Goal: Task Accomplishment & Management: Complete application form

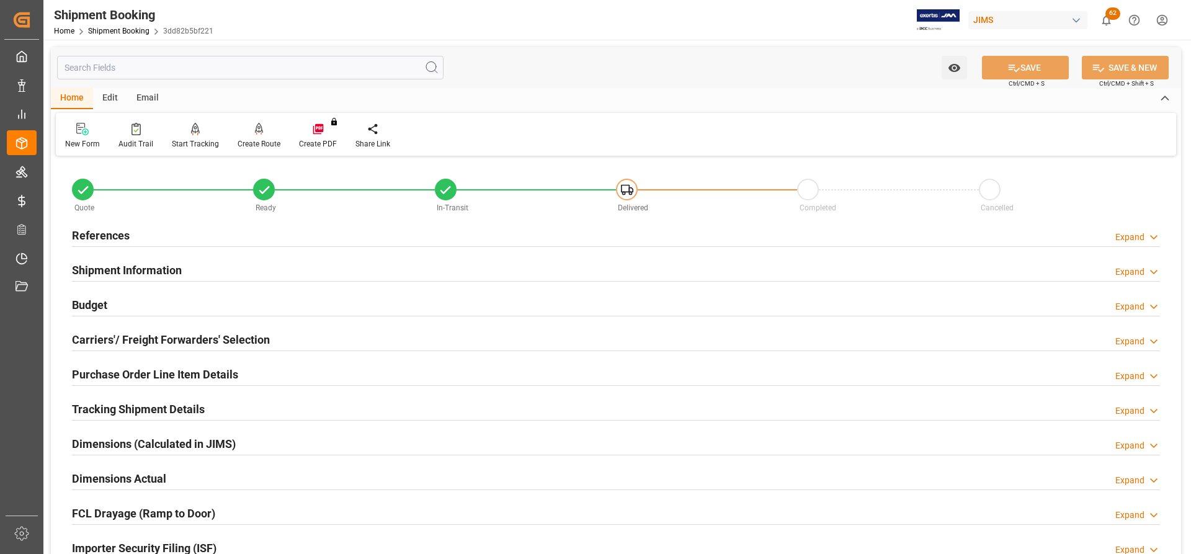
click at [110, 237] on h2 "References" at bounding box center [101, 235] width 58 height 17
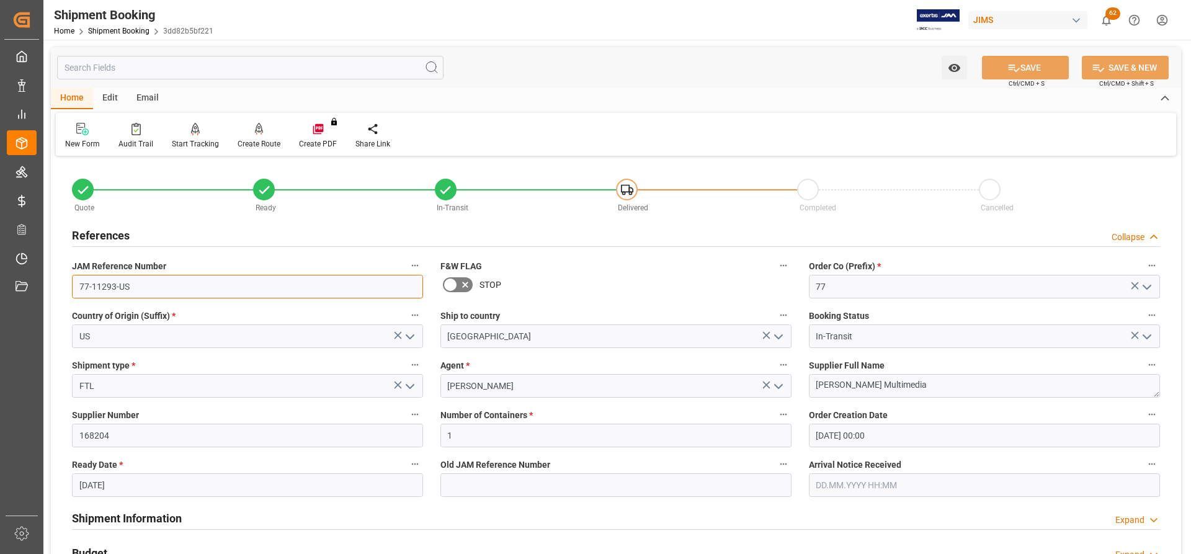
drag, startPoint x: 134, startPoint y: 288, endPoint x: 69, endPoint y: 287, distance: 64.5
click at [69, 287] on div "JAM Reference Number 77-11293-US" at bounding box center [247, 278] width 368 height 50
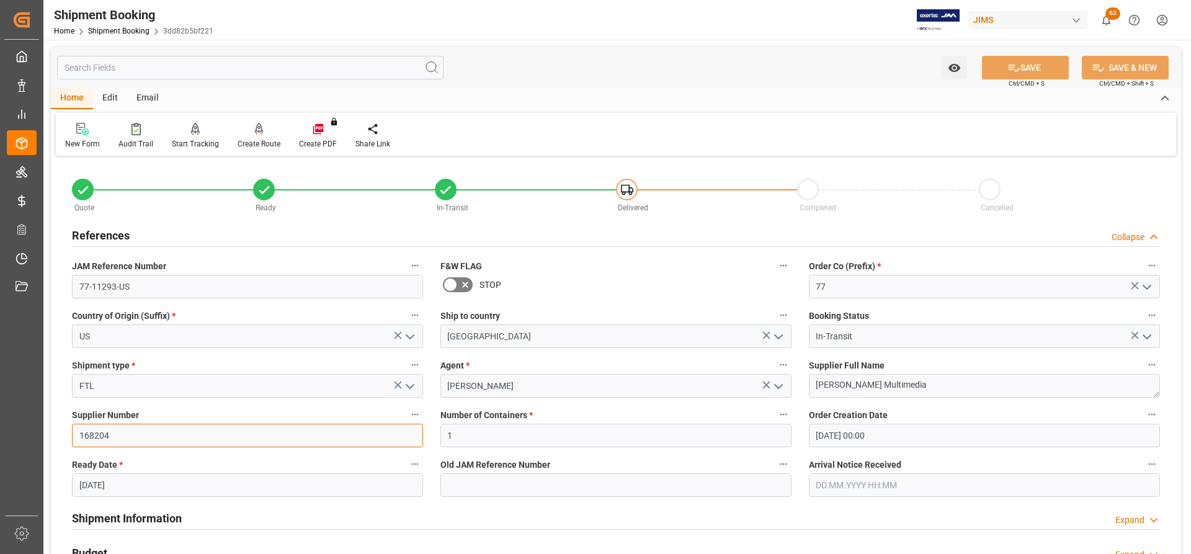
click at [112, 434] on input "168204" at bounding box center [247, 436] width 351 height 24
drag, startPoint x: 113, startPoint y: 437, endPoint x: 55, endPoint y: 432, distance: 57.9
click at [55, 432] on div "Quote Ready In-Transit Delivered Completed Cancelled References Collapse JAM Re…" at bounding box center [616, 544] width 1130 height 771
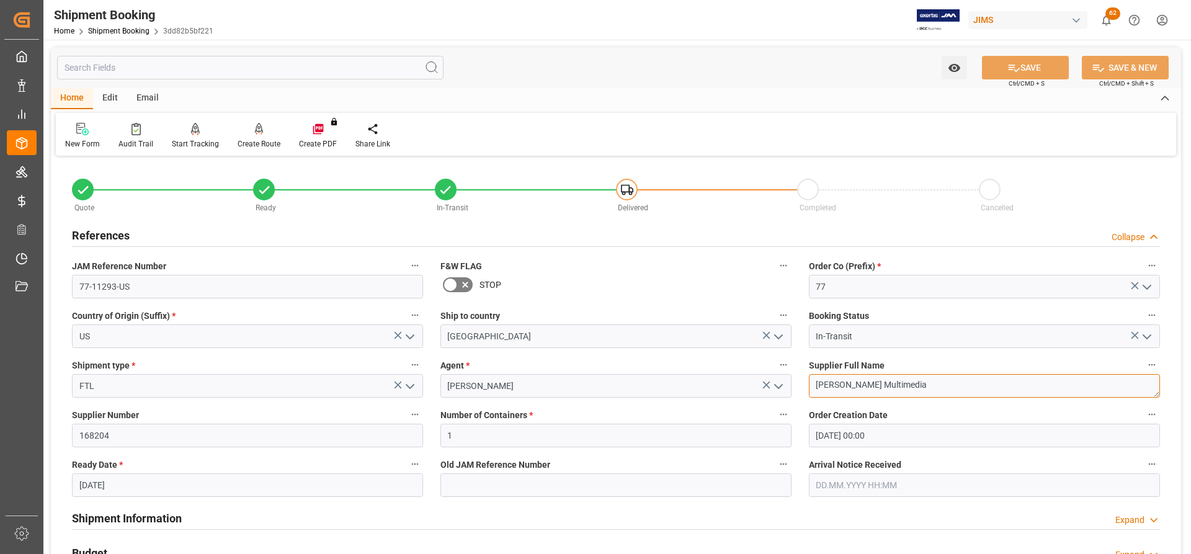
drag, startPoint x: 899, startPoint y: 386, endPoint x: 810, endPoint y: 378, distance: 90.4
click at [810, 378] on textarea "[PERSON_NAME] Multimedia" at bounding box center [984, 386] width 351 height 24
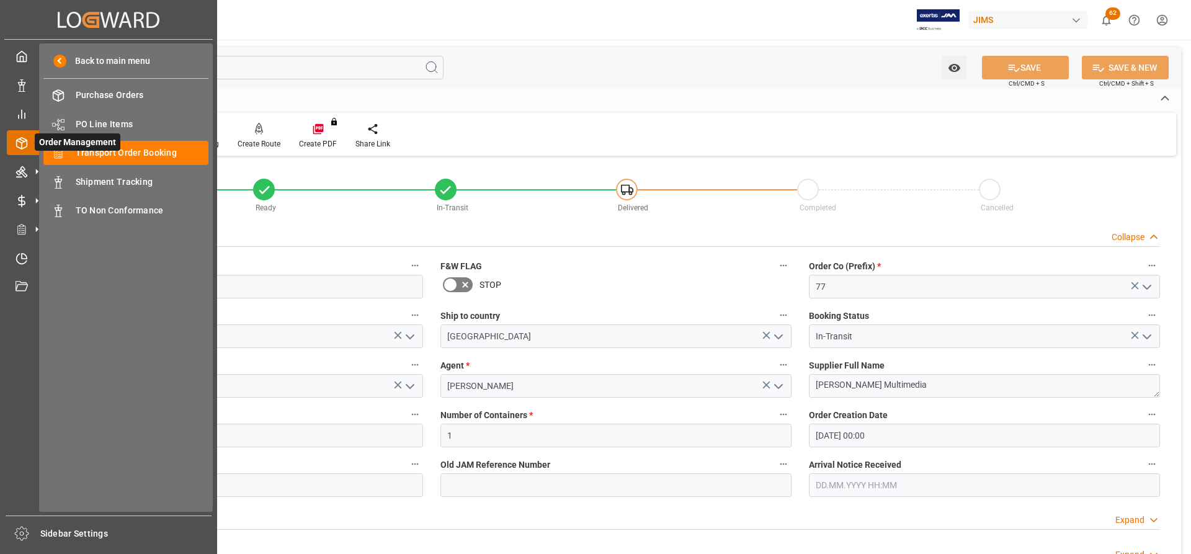
click at [115, 151] on span "Order Management" at bounding box center [78, 141] width 86 height 17
click at [138, 151] on span "Transport Order Booking" at bounding box center [142, 152] width 133 height 13
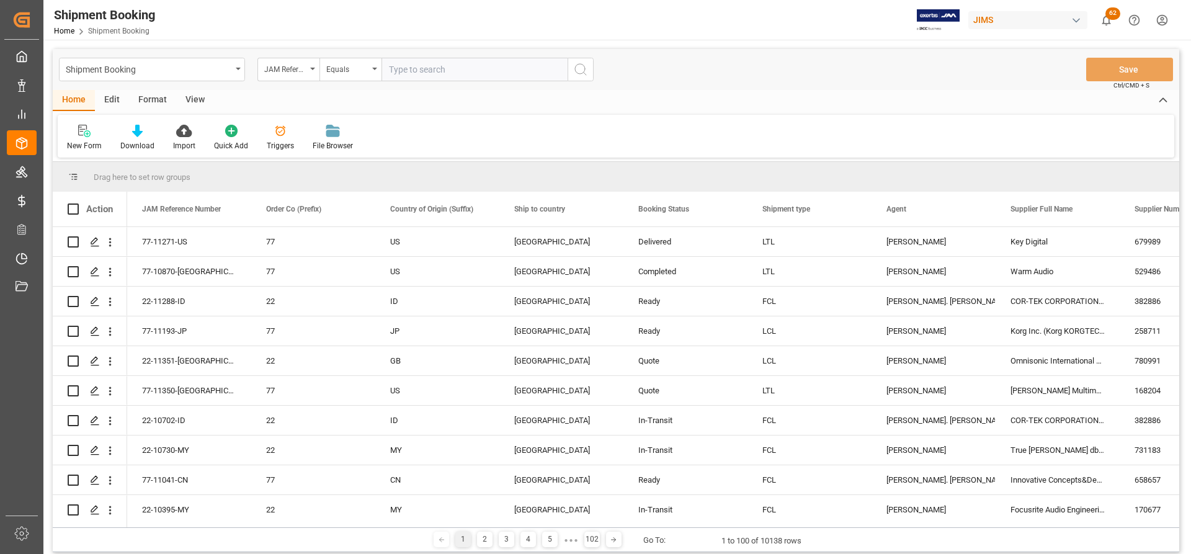
click at [437, 69] on input "text" at bounding box center [475, 70] width 186 height 24
type input "77-11130-US"
click at [584, 71] on circle "search button" at bounding box center [580, 69] width 10 height 10
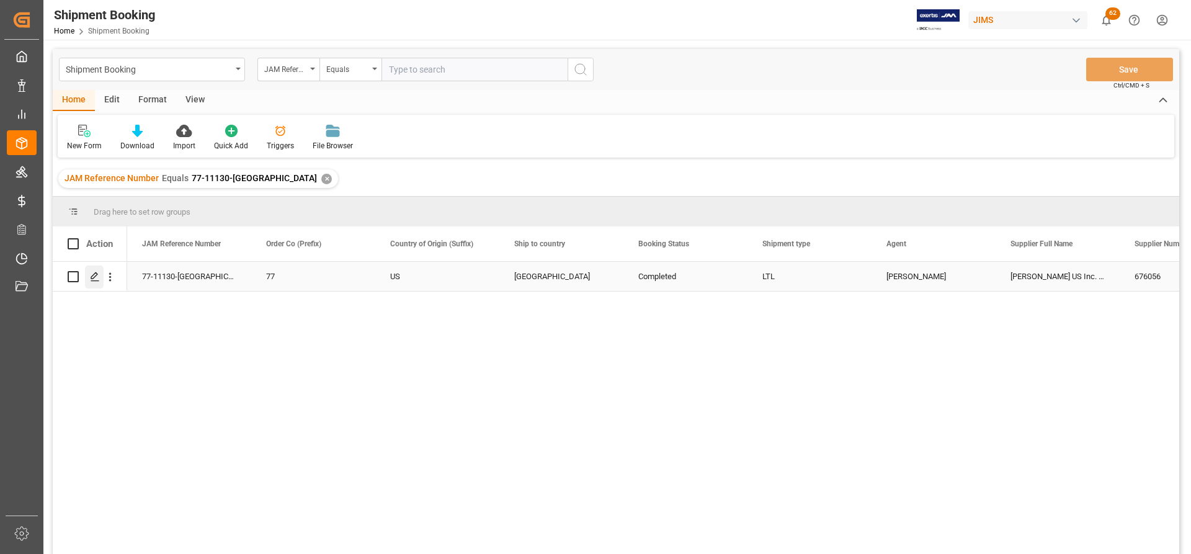
click at [91, 279] on icon "Press SPACE to select this row." at bounding box center [95, 277] width 10 height 10
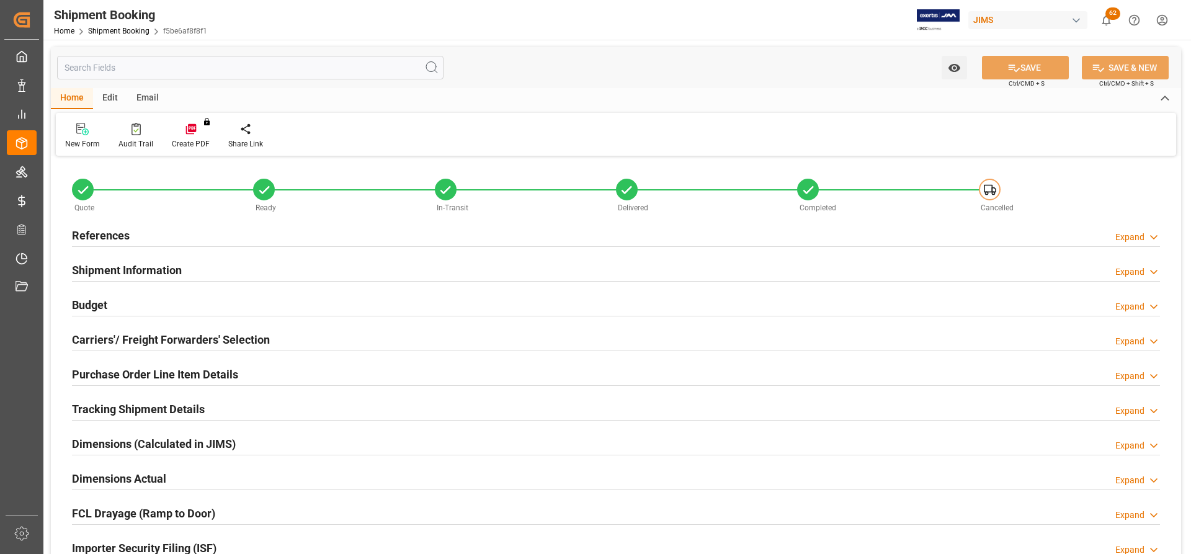
type input "0"
type input "17.09.2025"
click at [100, 232] on h2 "References" at bounding box center [101, 235] width 58 height 17
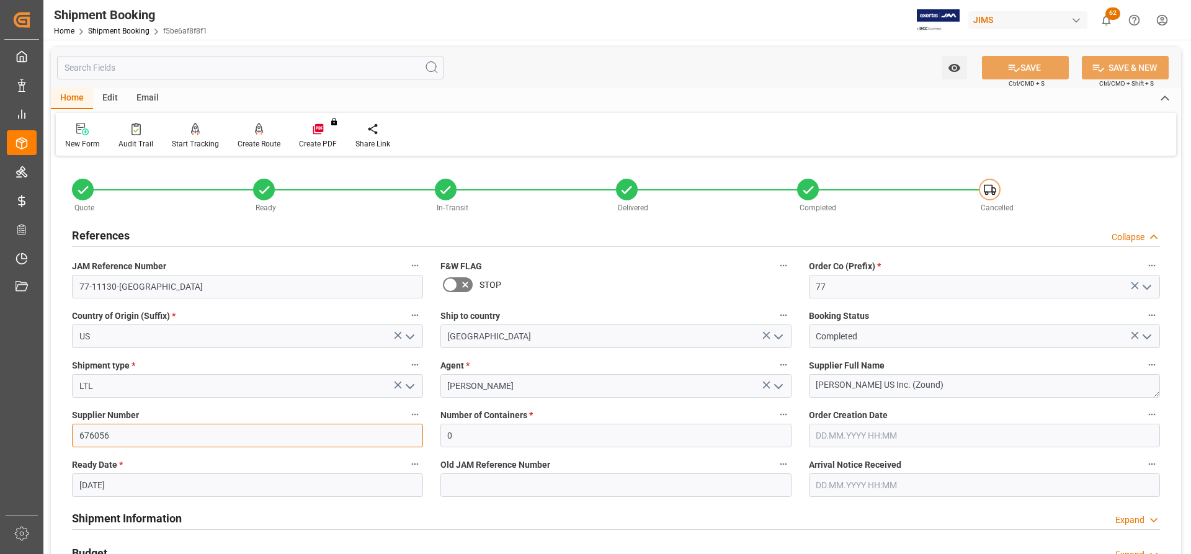
drag, startPoint x: 120, startPoint y: 435, endPoint x: 50, endPoint y: 432, distance: 70.8
click at [50, 432] on div "Watch Option SAVE Ctrl/CMD + S SAVE & NEW Ctrl/CMD + Shift + S Home Edit Email …" at bounding box center [615, 539] width 1145 height 999
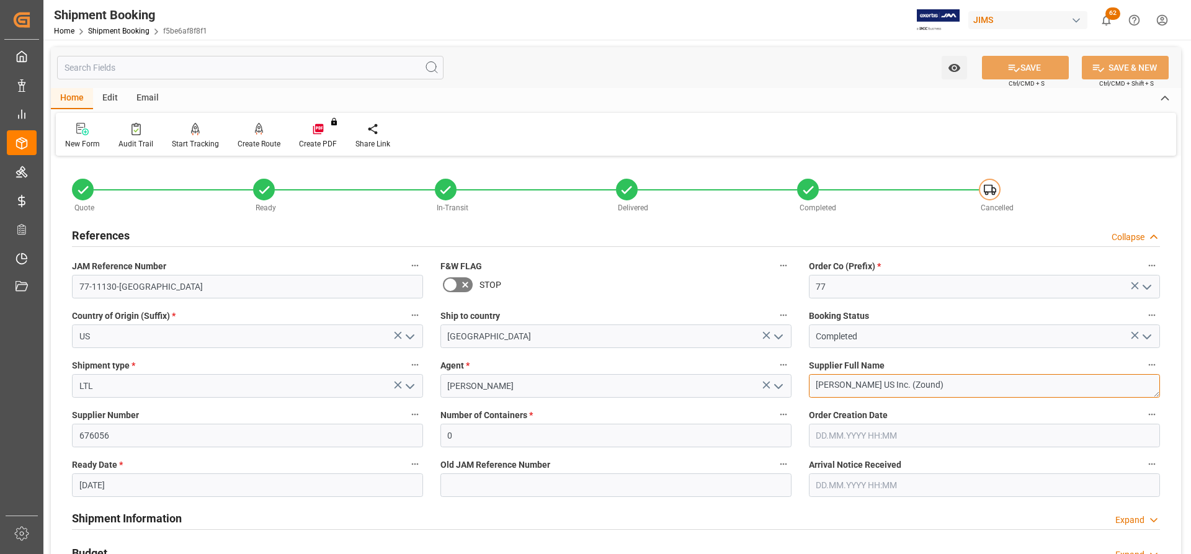
drag, startPoint x: 921, startPoint y: 381, endPoint x: 801, endPoint y: 381, distance: 120.3
click at [804, 381] on div "Supplier Full Name Marshall US Inc. (Zound)" at bounding box center [984, 377] width 368 height 50
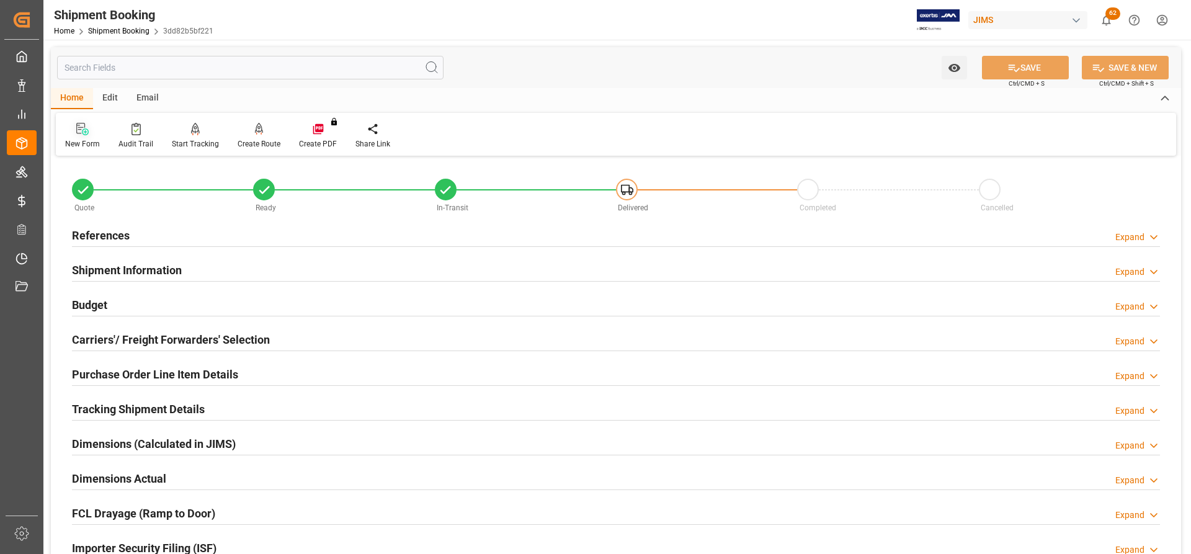
click at [84, 135] on icon at bounding box center [85, 131] width 7 height 7
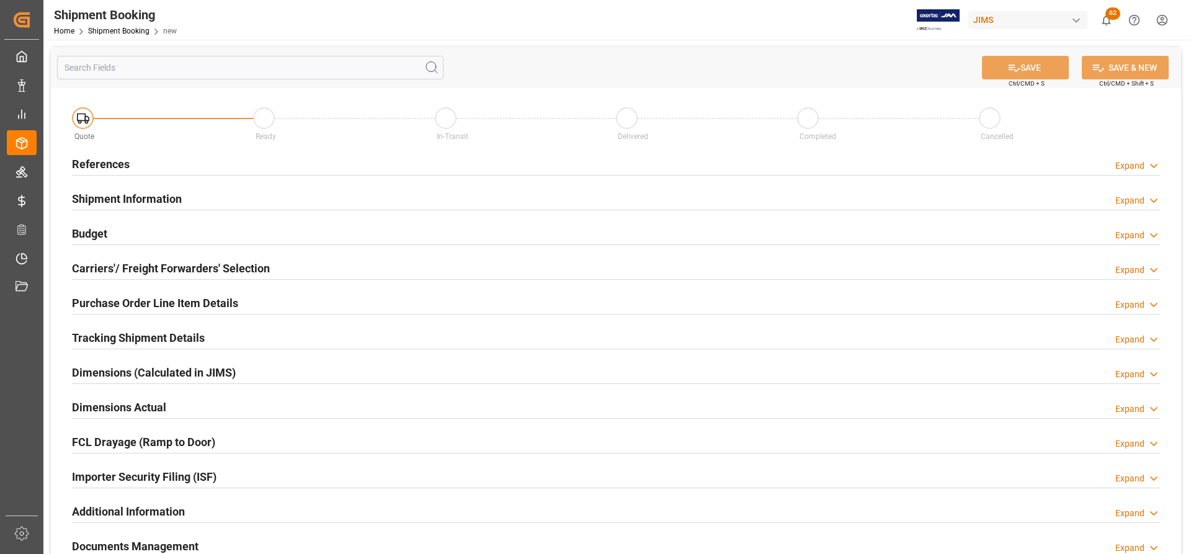
click at [93, 161] on h2 "References" at bounding box center [101, 164] width 58 height 17
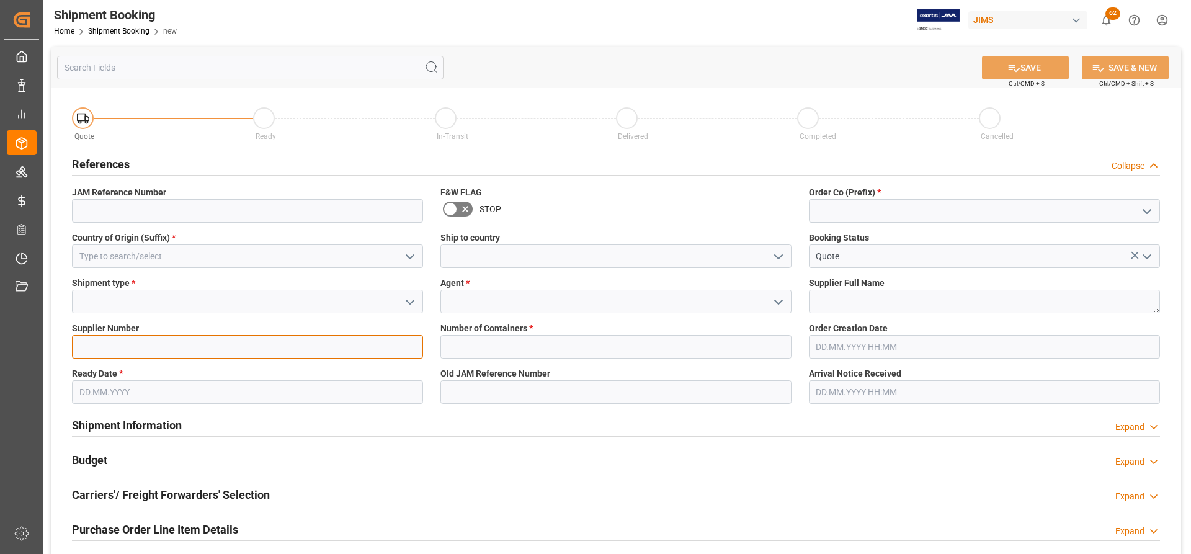
click at [97, 344] on input at bounding box center [247, 347] width 351 height 24
paste input "168204"
type input "168204"
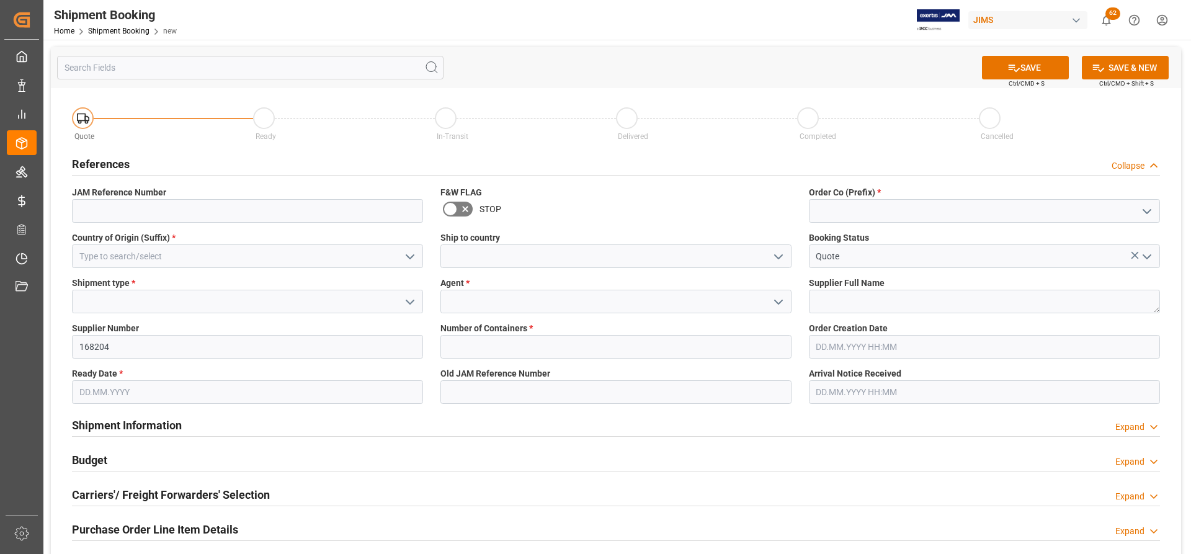
click at [833, 349] on input "text" at bounding box center [984, 347] width 351 height 24
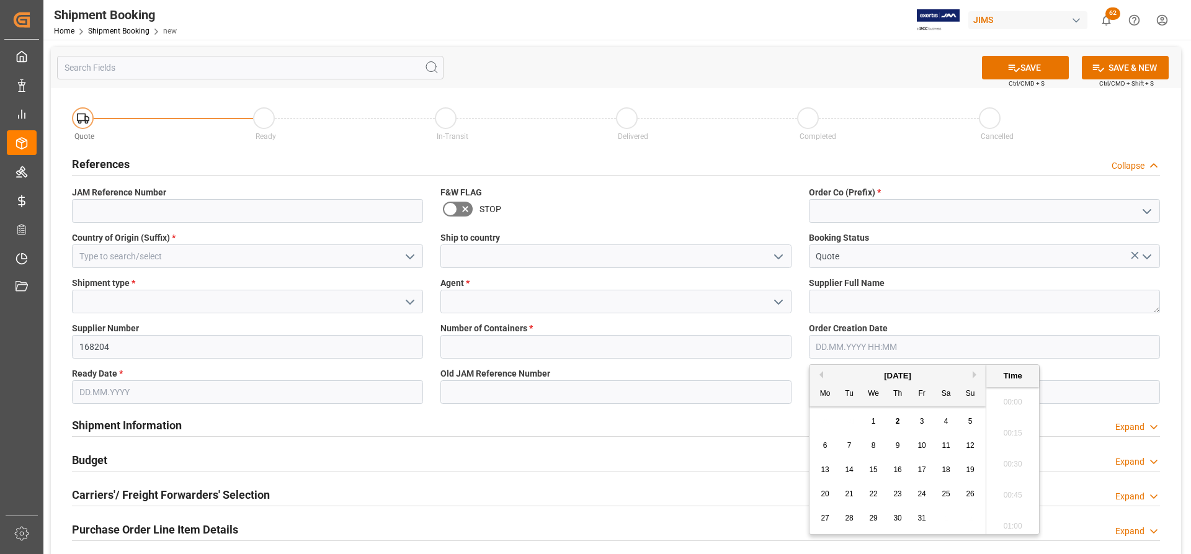
scroll to position [2020, 0]
click at [827, 299] on textarea at bounding box center [984, 302] width 351 height 24
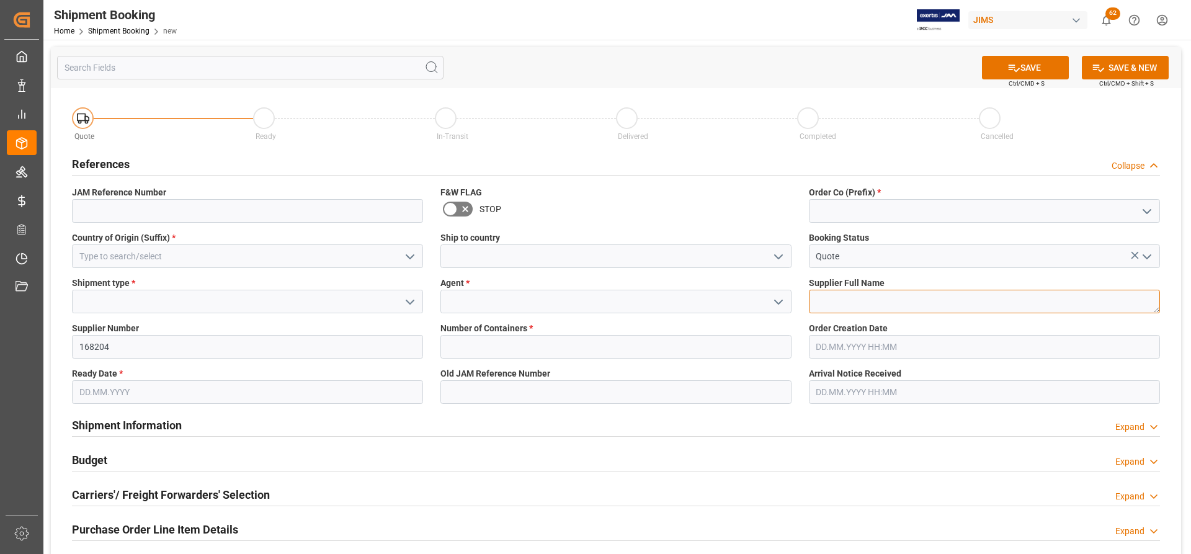
paste textarea "[PERSON_NAME] Multimedia"
type textarea "[PERSON_NAME] Multimedia"
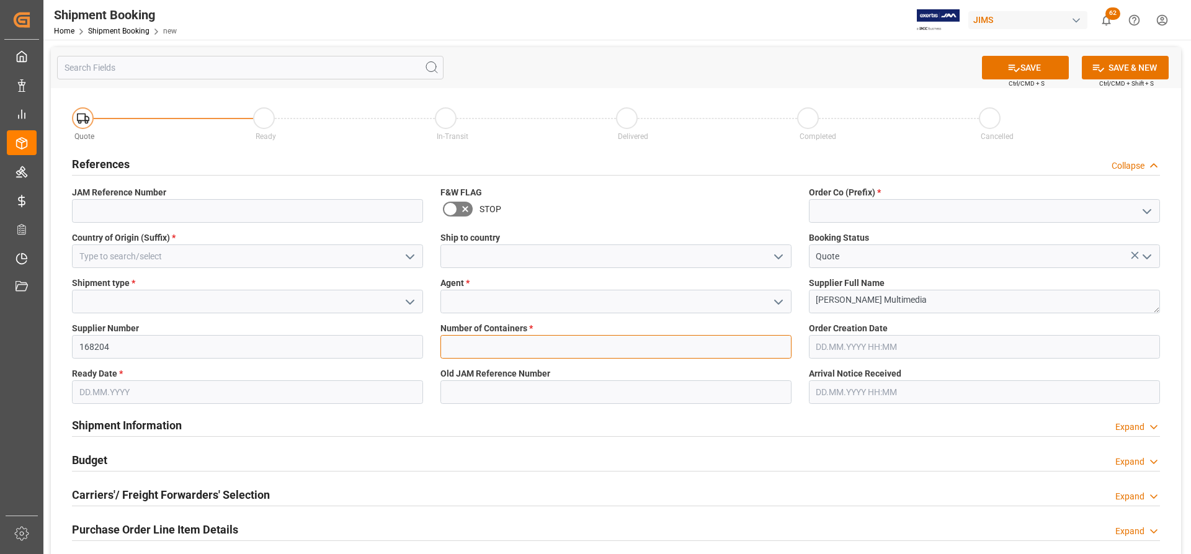
click at [470, 349] on input "text" at bounding box center [615, 347] width 351 height 24
type input "0"
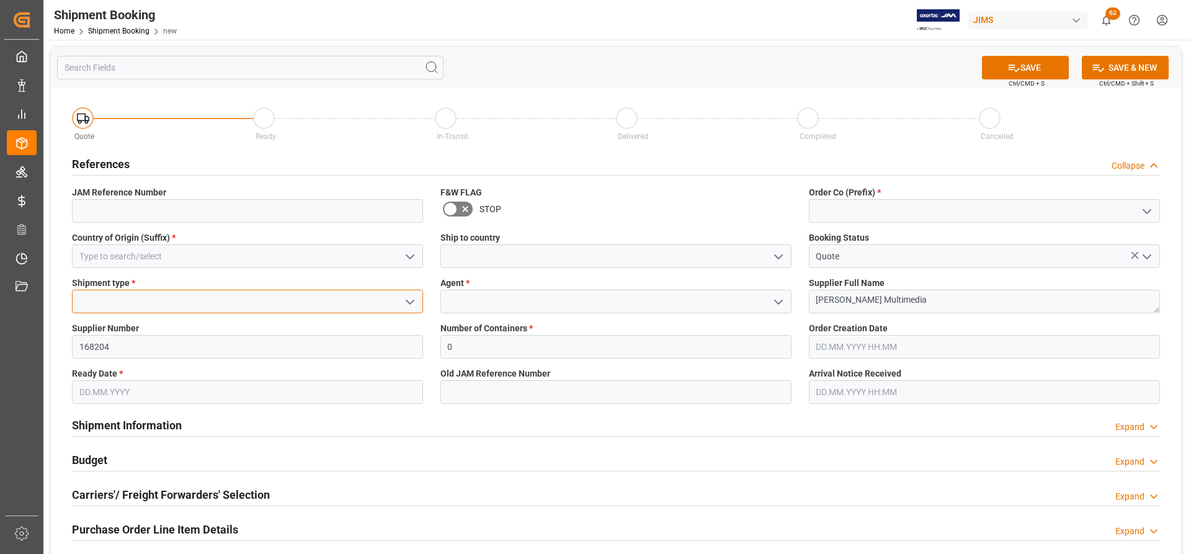
click at [138, 305] on input at bounding box center [247, 302] width 351 height 24
click at [415, 300] on icon "open menu" at bounding box center [410, 302] width 15 height 15
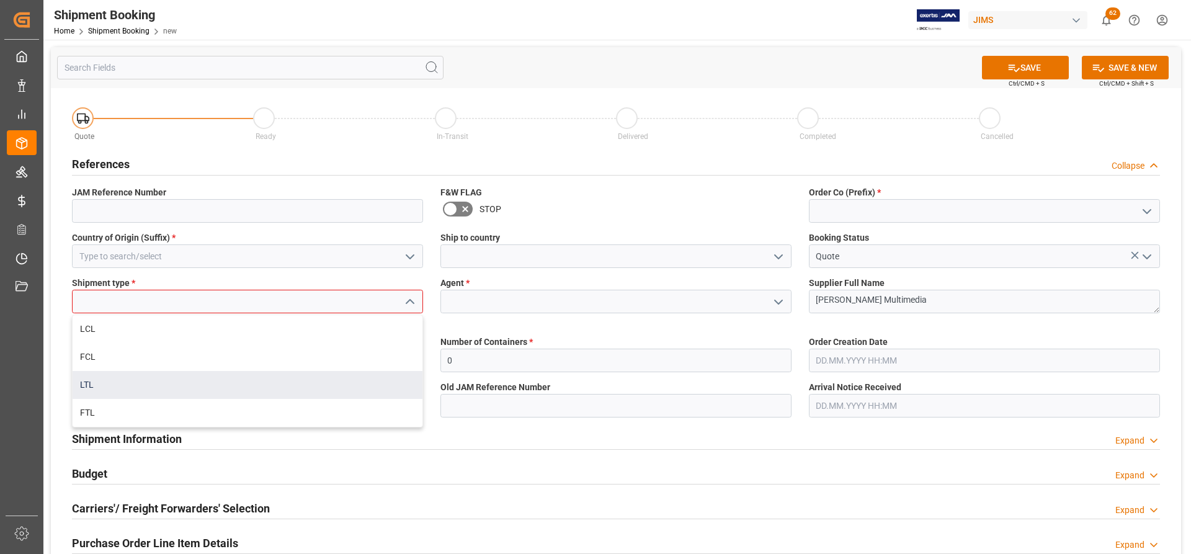
click at [94, 386] on div "LTL" at bounding box center [248, 385] width 350 height 28
type input "LTL"
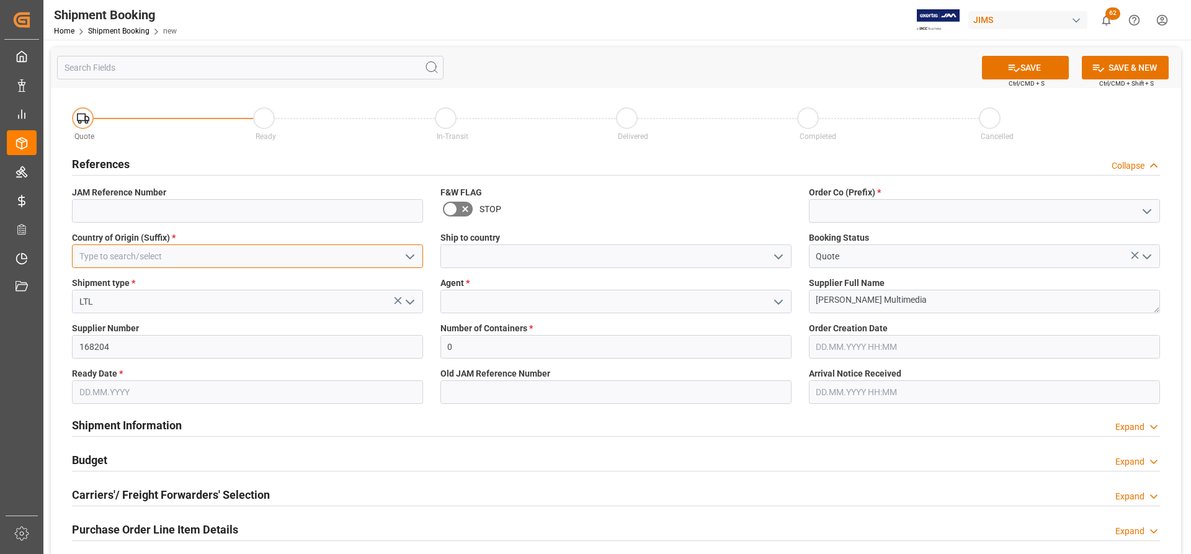
click at [179, 255] on input at bounding box center [247, 256] width 351 height 24
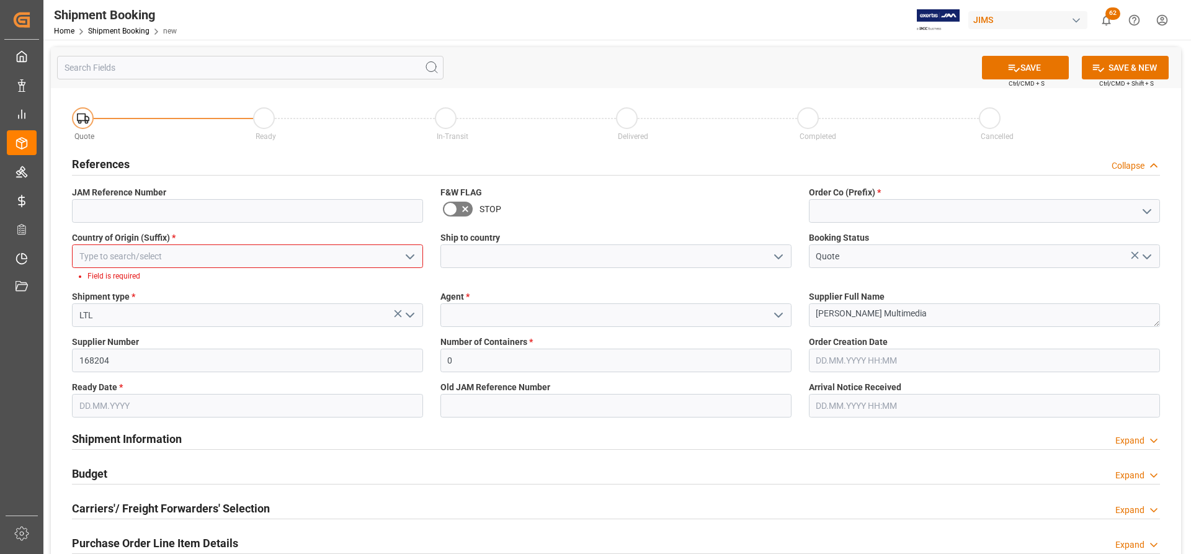
click at [409, 254] on icon "open menu" at bounding box center [410, 256] width 15 height 15
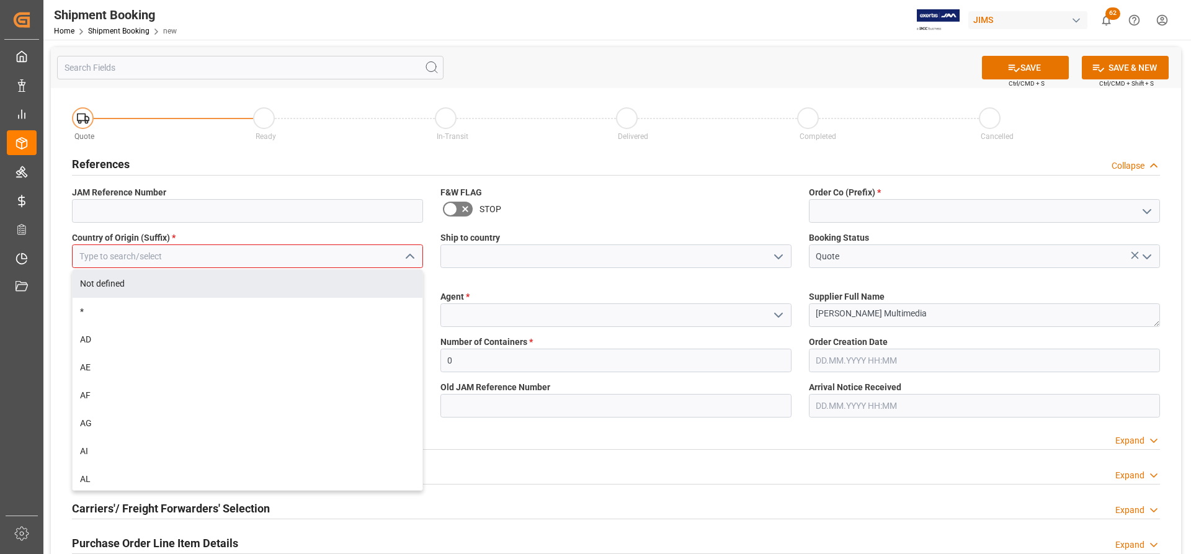
click at [192, 254] on input at bounding box center [247, 256] width 351 height 24
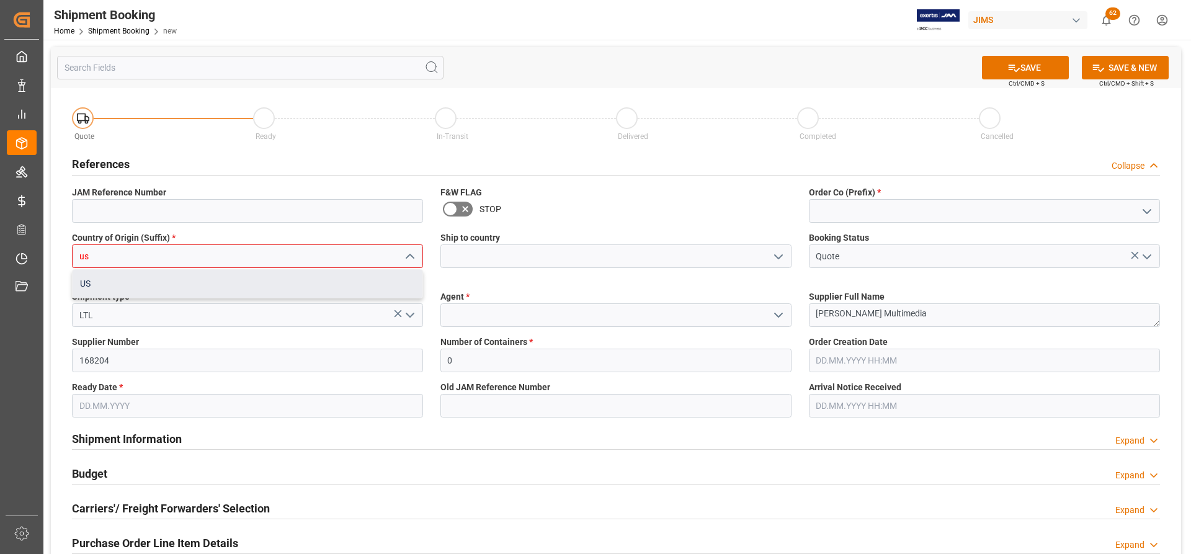
click at [151, 286] on div "US" at bounding box center [248, 284] width 350 height 28
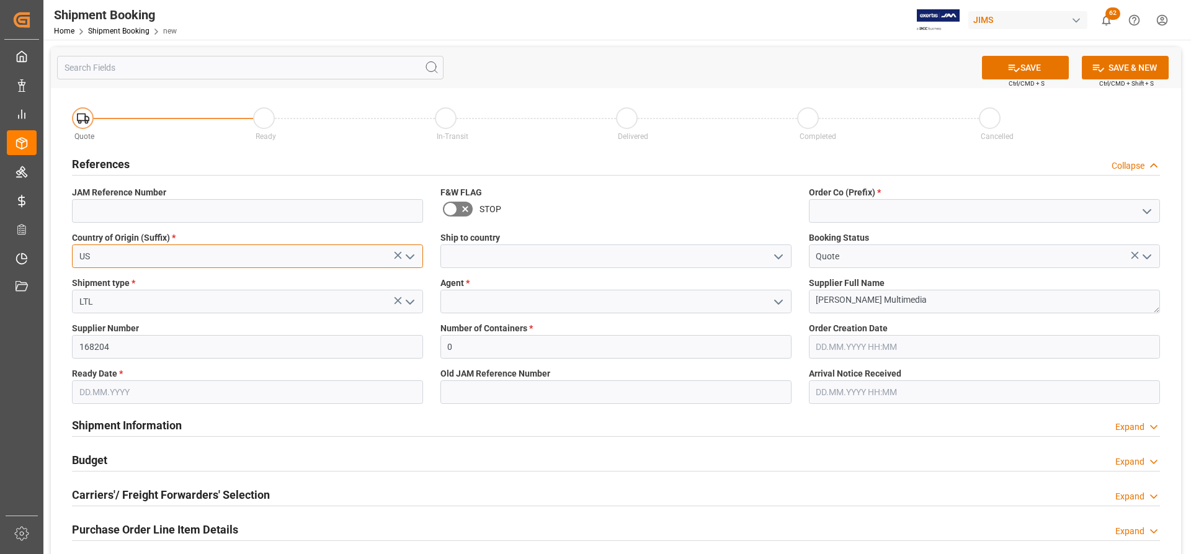
type input "US"
click at [772, 253] on icon "open menu" at bounding box center [778, 256] width 15 height 15
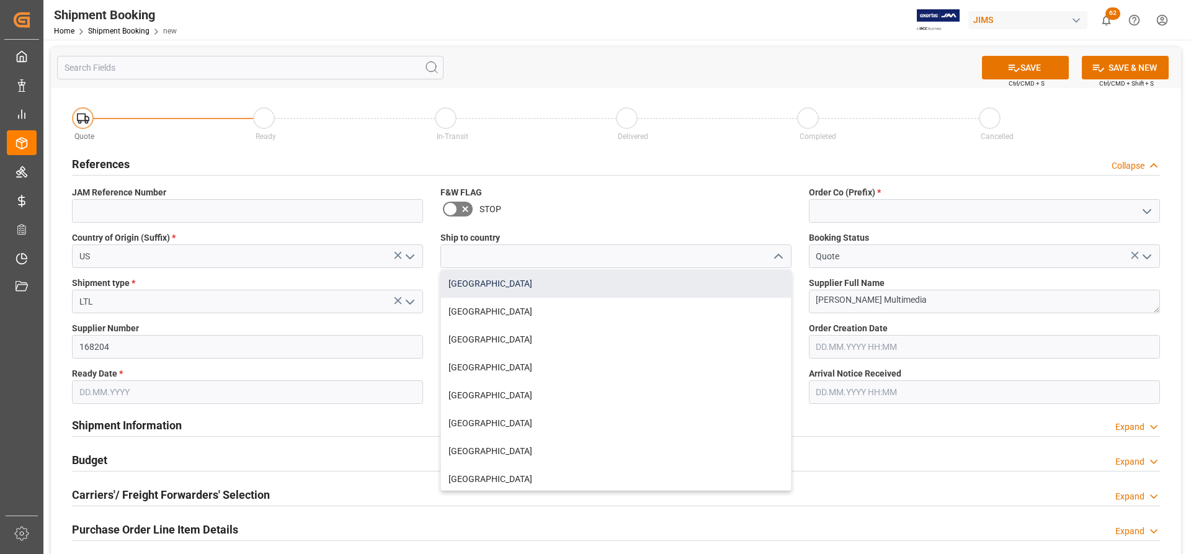
click at [455, 279] on div "[GEOGRAPHIC_DATA]" at bounding box center [616, 284] width 350 height 28
type input "[GEOGRAPHIC_DATA]"
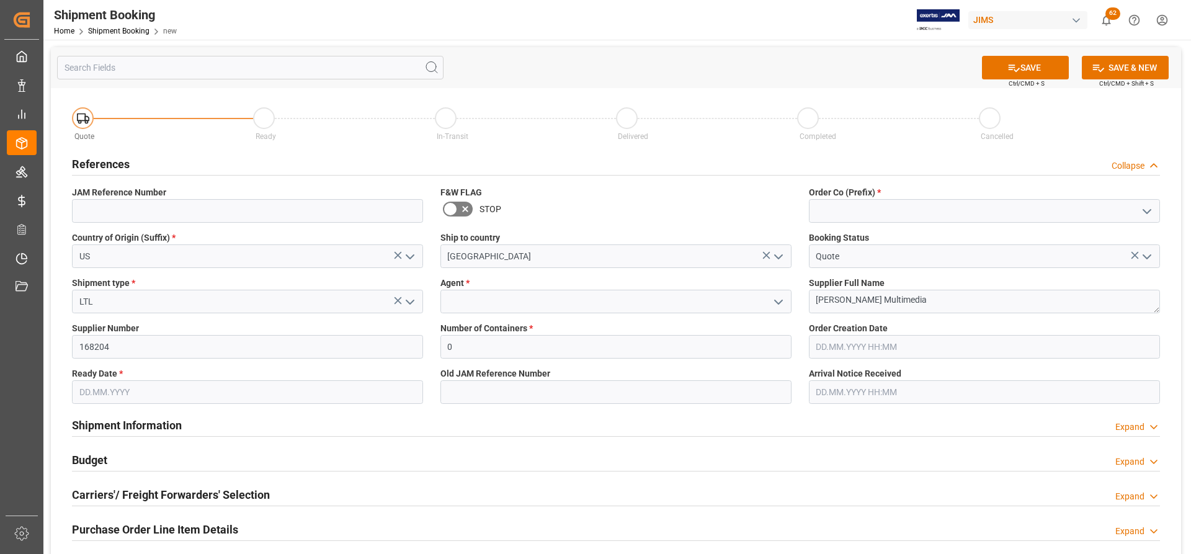
click at [1143, 210] on icon "open menu" at bounding box center [1147, 211] width 15 height 15
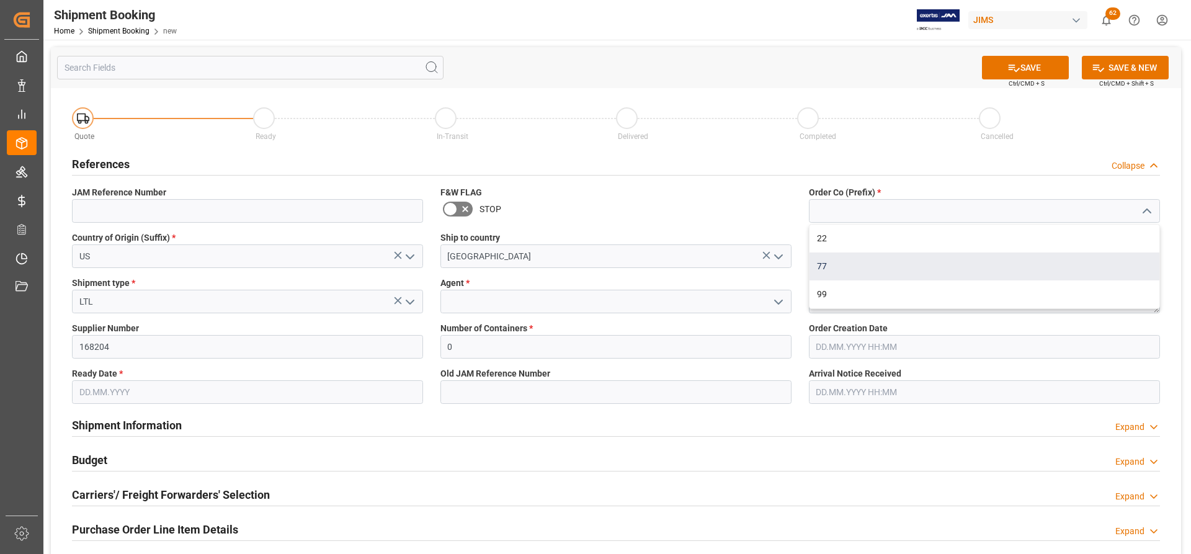
click at [837, 259] on div "77" at bounding box center [985, 266] width 350 height 28
type input "77"
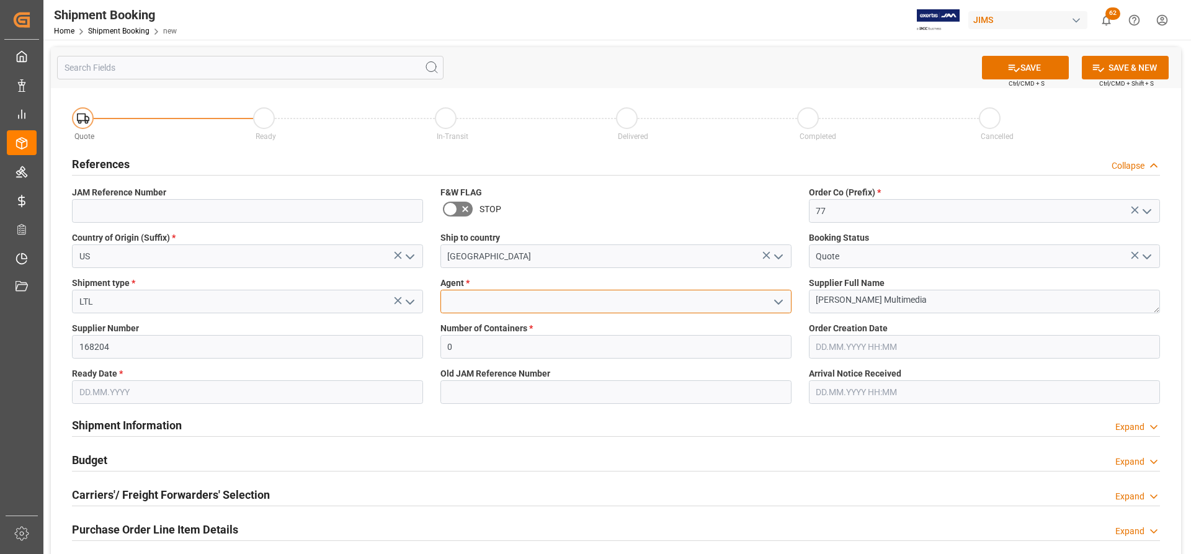
click at [531, 292] on input at bounding box center [615, 302] width 351 height 24
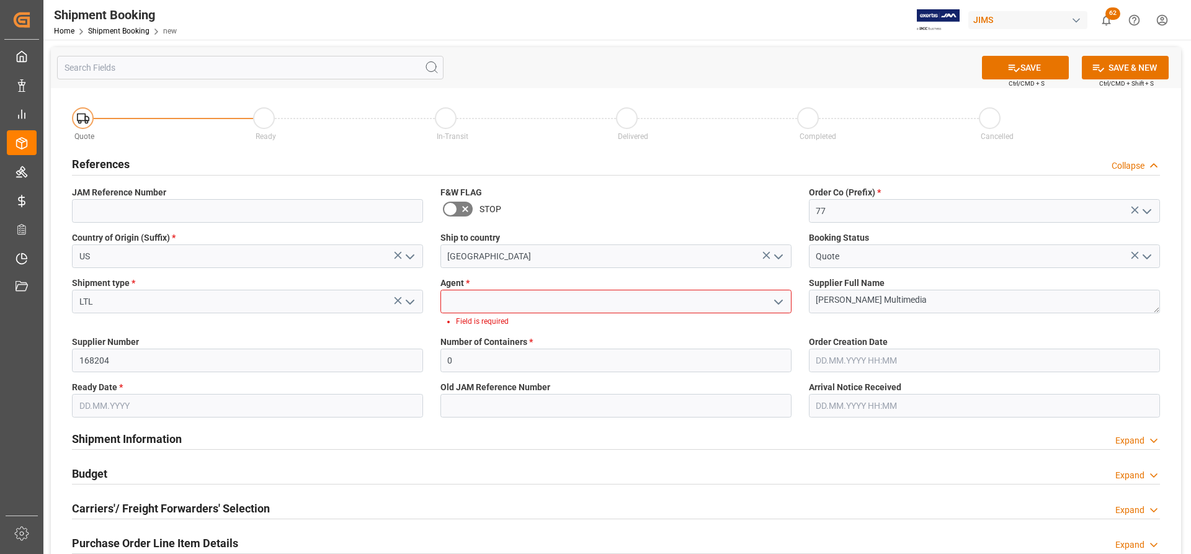
click at [784, 296] on icon "open menu" at bounding box center [778, 302] width 15 height 15
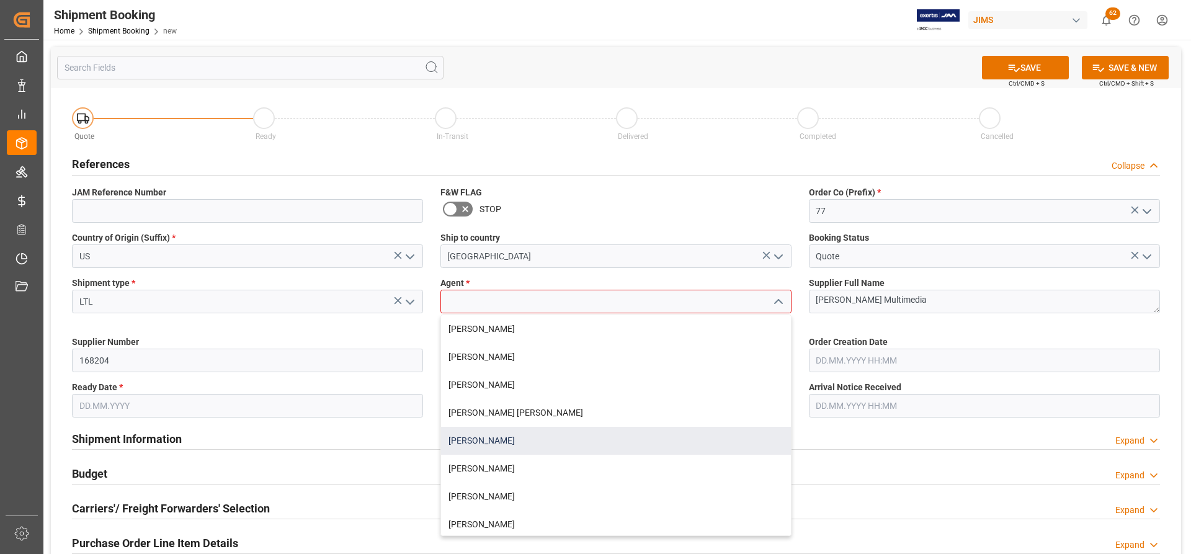
click at [504, 436] on div "[PERSON_NAME]" at bounding box center [616, 441] width 350 height 28
type input "[PERSON_NAME]"
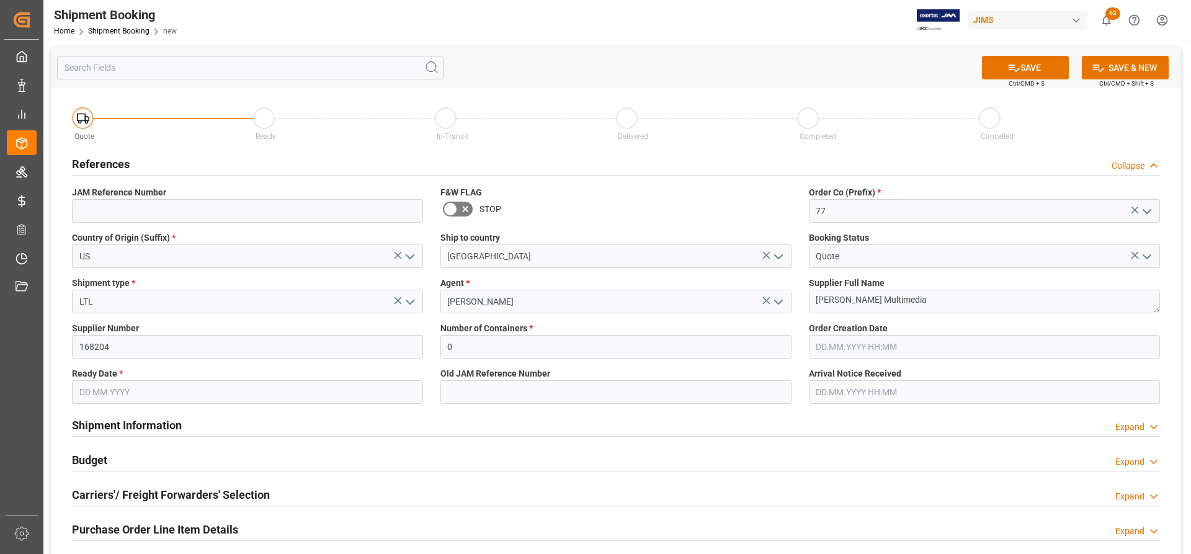
click at [912, 346] on input "text" at bounding box center [984, 347] width 351 height 24
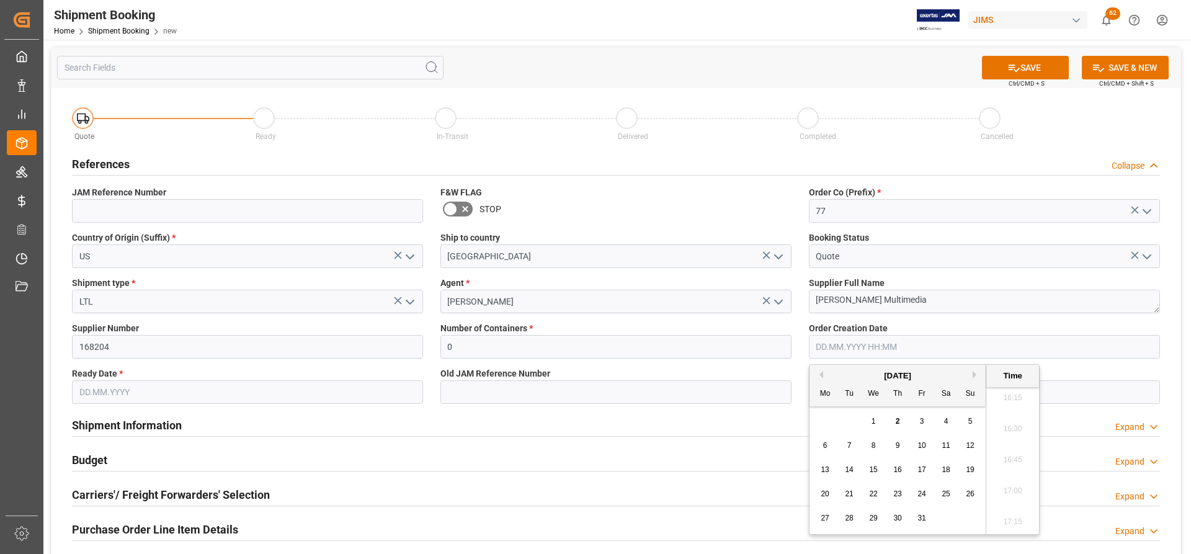
click at [953, 420] on div "4" at bounding box center [947, 421] width 16 height 15
click at [897, 422] on span "2" at bounding box center [898, 421] width 4 height 9
type input "[DATE] 00:00"
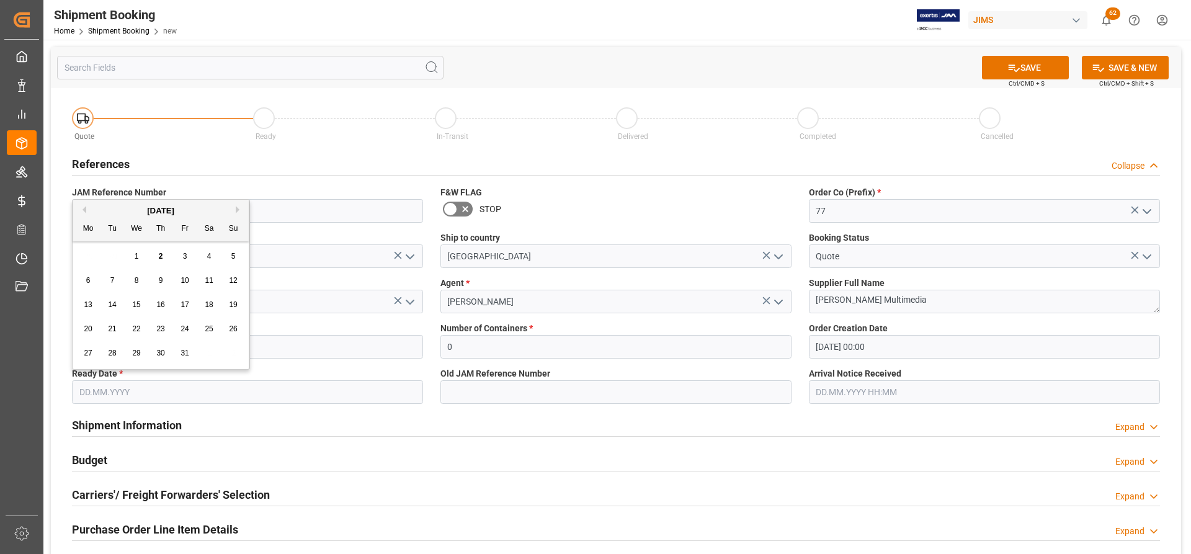
click at [117, 386] on input "text" at bounding box center [247, 392] width 351 height 24
click at [138, 282] on span "8" at bounding box center [137, 280] width 4 height 9
type input "[DATE]"
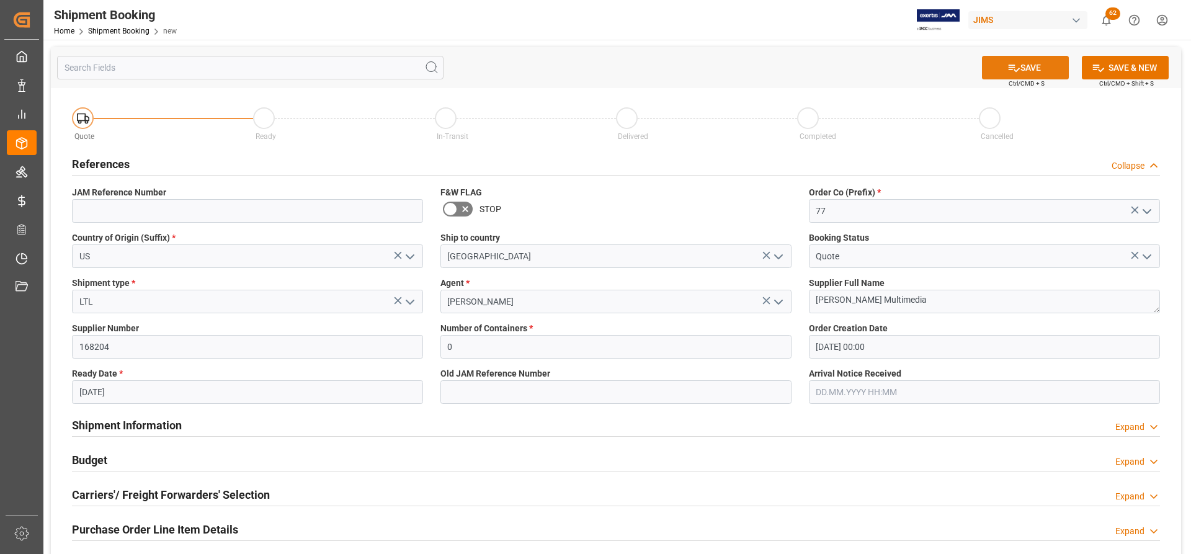
click at [1035, 70] on button "SAVE" at bounding box center [1025, 68] width 87 height 24
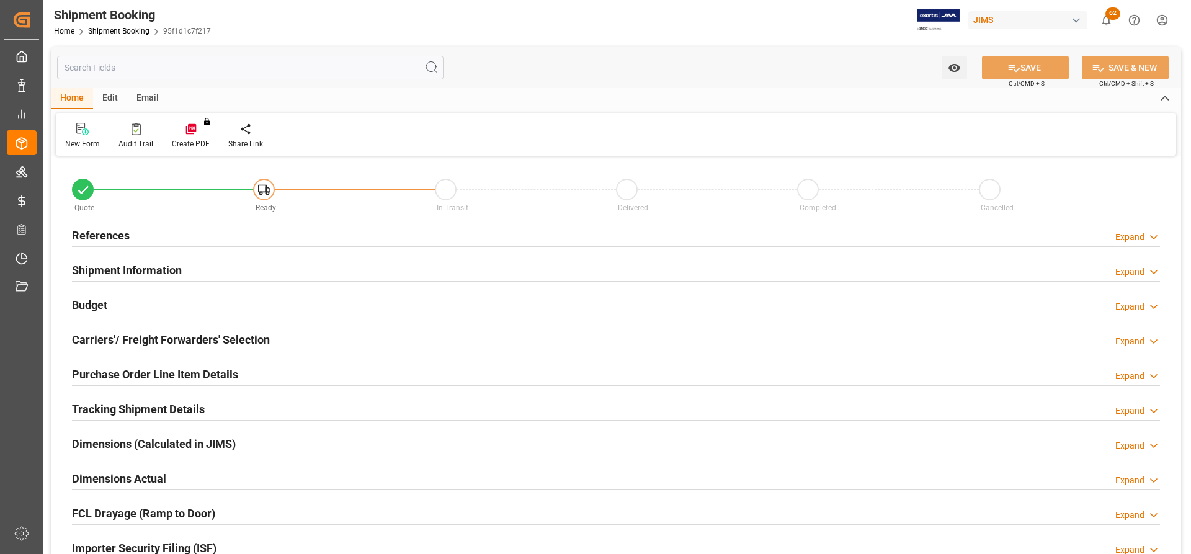
type input "0"
type input "[DATE] 00:00"
type input "[DATE]"
click at [99, 235] on h2 "References" at bounding box center [101, 235] width 58 height 17
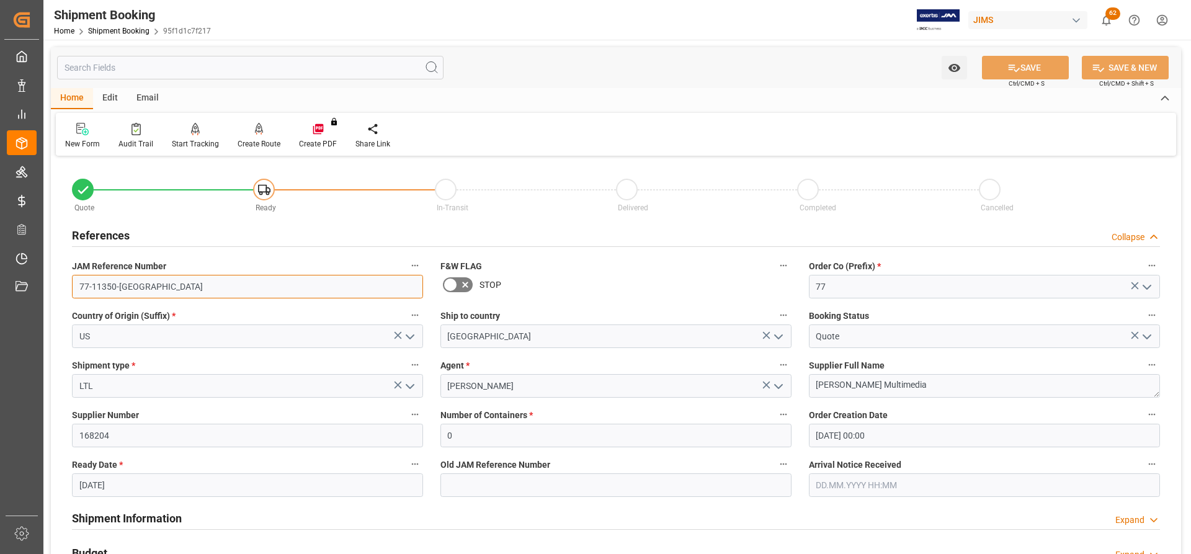
drag, startPoint x: 138, startPoint y: 291, endPoint x: 53, endPoint y: 277, distance: 85.5
click at [38, 277] on div "Created by potrace 1.15, written by Peter Selinger 2001-2017 Created by potrace…" at bounding box center [595, 277] width 1191 height 554
click at [75, 140] on div "New Form" at bounding box center [82, 143] width 35 height 11
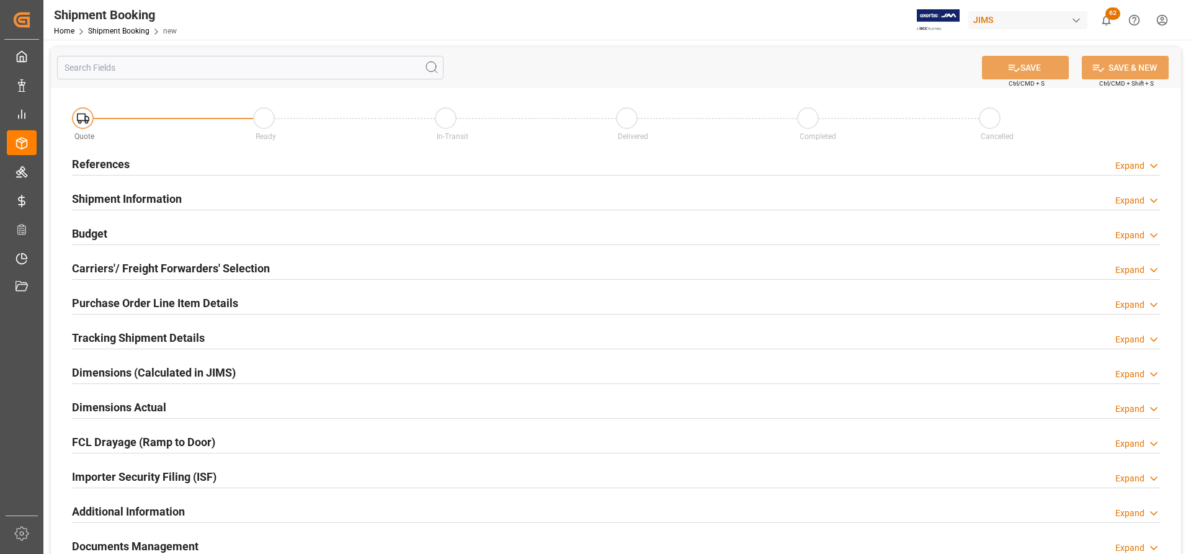
click at [100, 164] on h2 "References" at bounding box center [101, 164] width 58 height 17
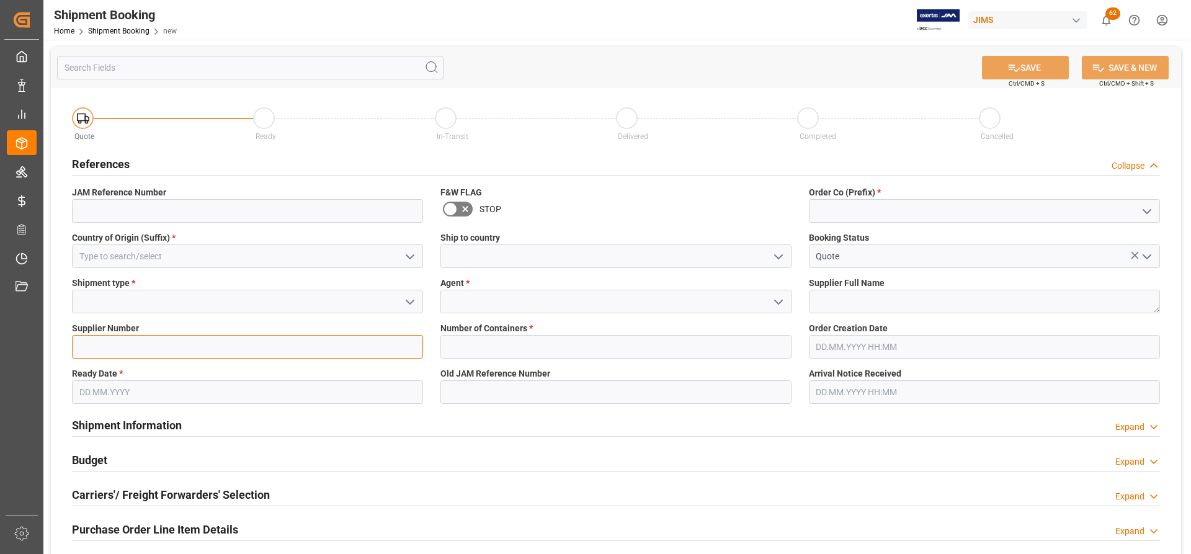
click at [96, 349] on input at bounding box center [247, 347] width 351 height 24
paste input "676056"
type input "676056"
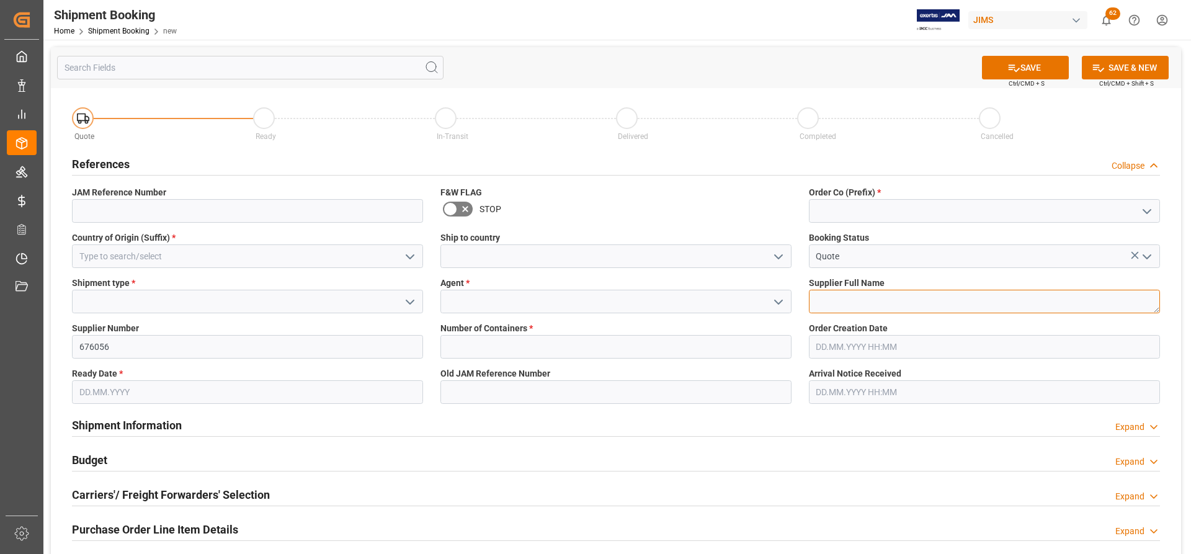
click at [825, 300] on textarea at bounding box center [984, 302] width 351 height 24
paste textarea "Marshall US Inc. (Zound)"
type textarea "Marshall US Inc. (Zound)"
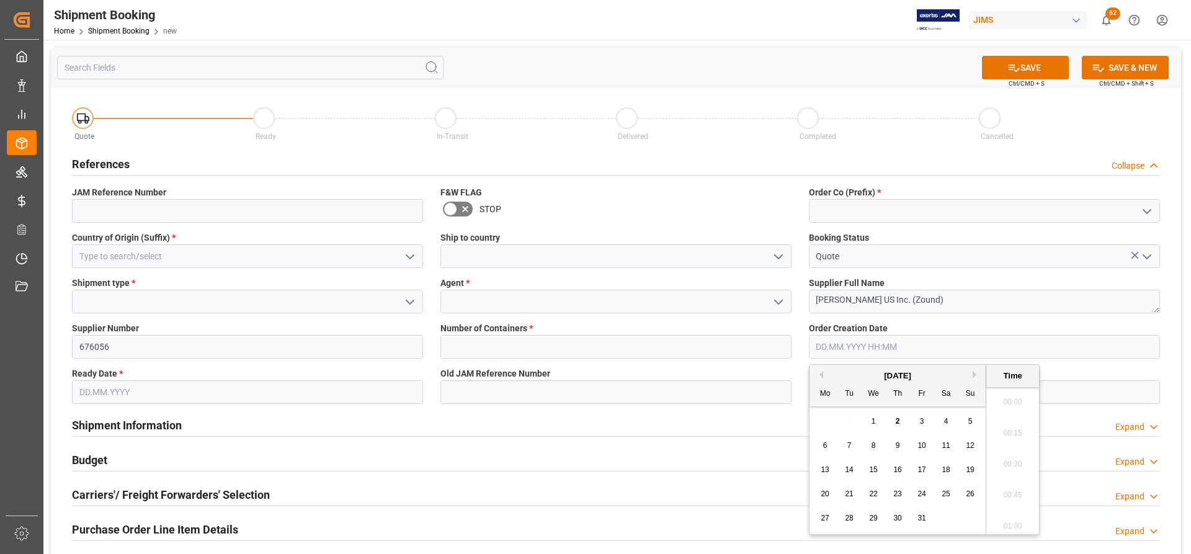
click at [860, 346] on input "text" at bounding box center [984, 347] width 351 height 24
click at [901, 424] on div "2" at bounding box center [898, 421] width 16 height 15
type input "[DATE] 00:00"
click at [215, 398] on input "text" at bounding box center [247, 392] width 351 height 24
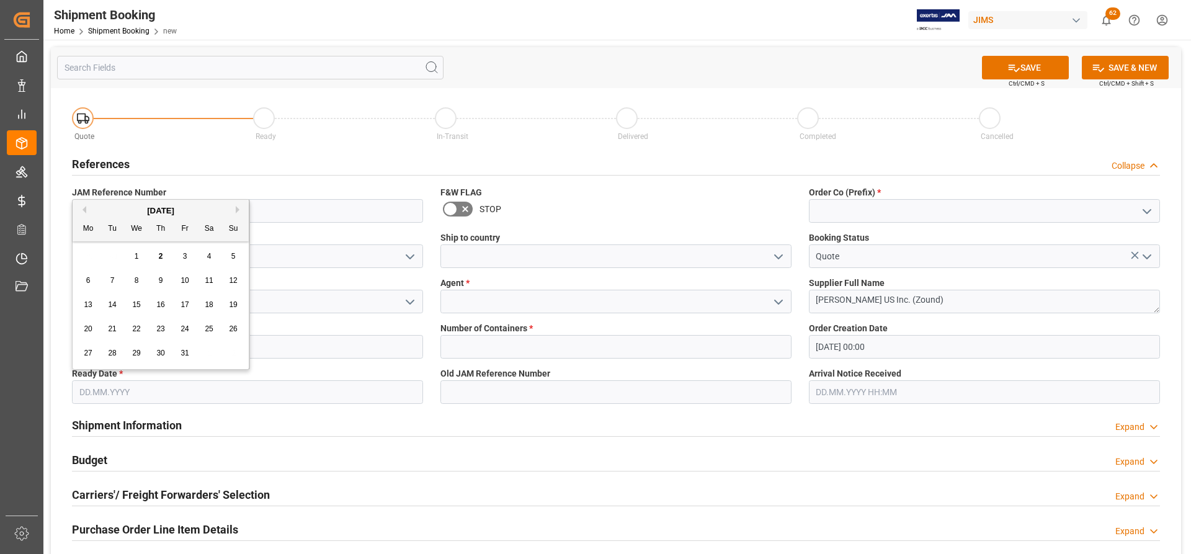
click at [184, 256] on span "3" at bounding box center [185, 256] width 4 height 9
type input "03.10.2025"
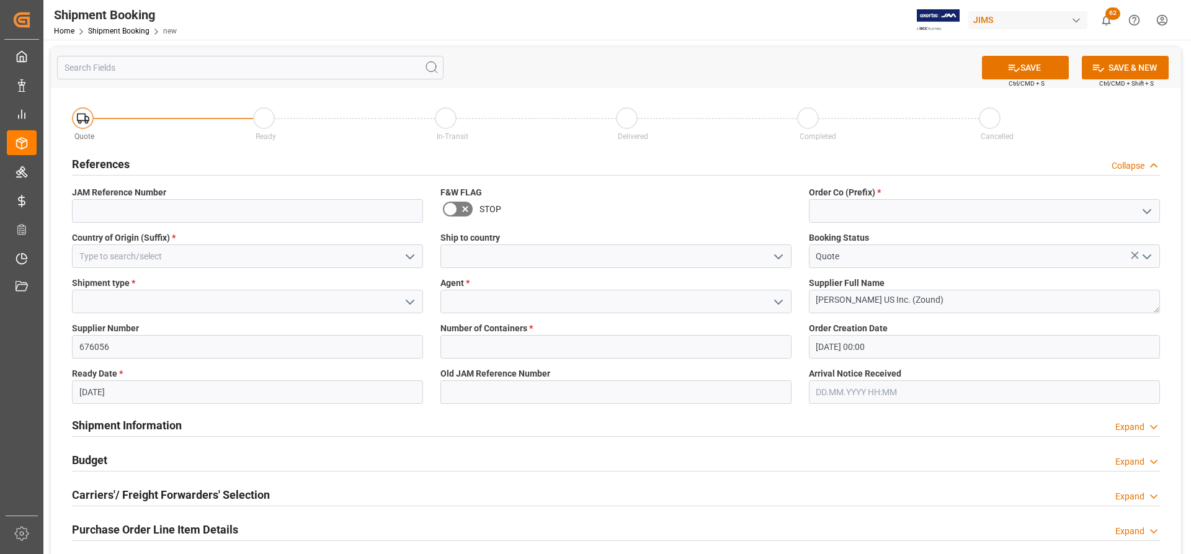
click at [416, 295] on icon "open menu" at bounding box center [410, 302] width 15 height 15
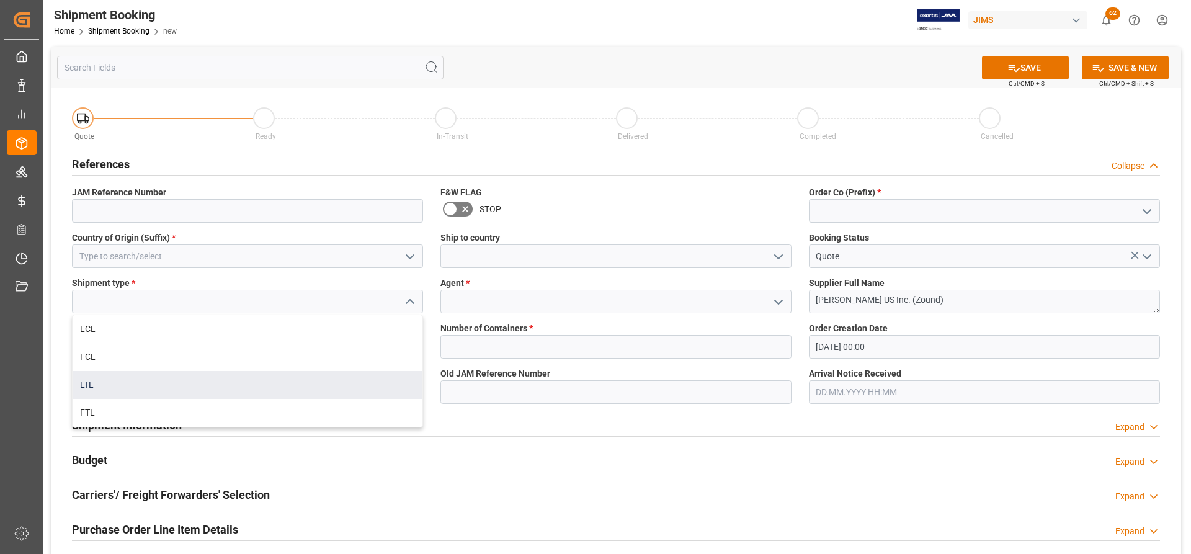
click at [91, 386] on div "LTL" at bounding box center [248, 385] width 350 height 28
type input "LTL"
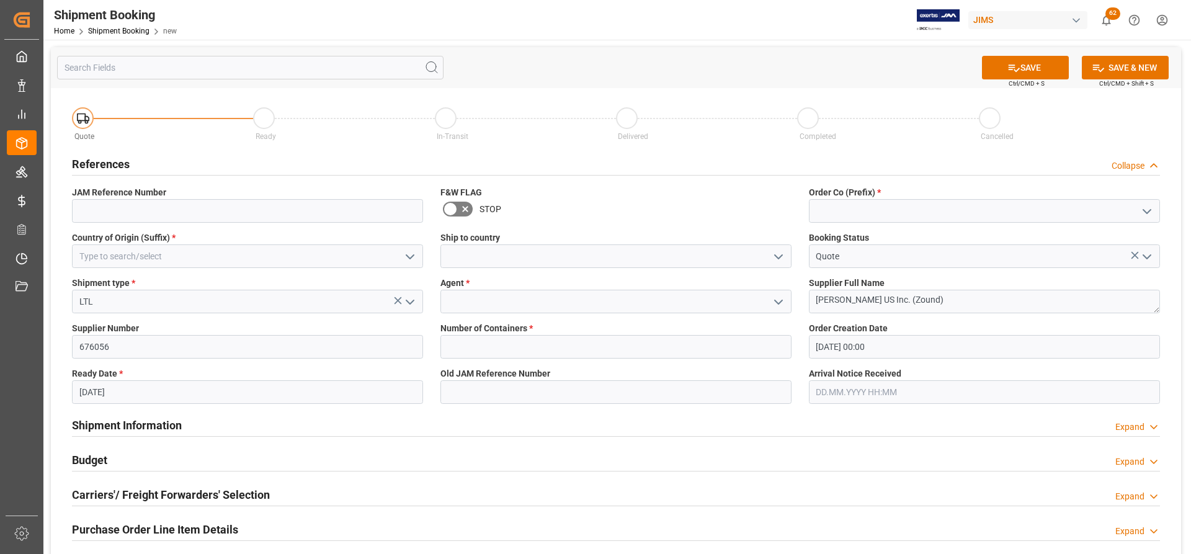
click at [781, 304] on icon "open menu" at bounding box center [778, 302] width 15 height 15
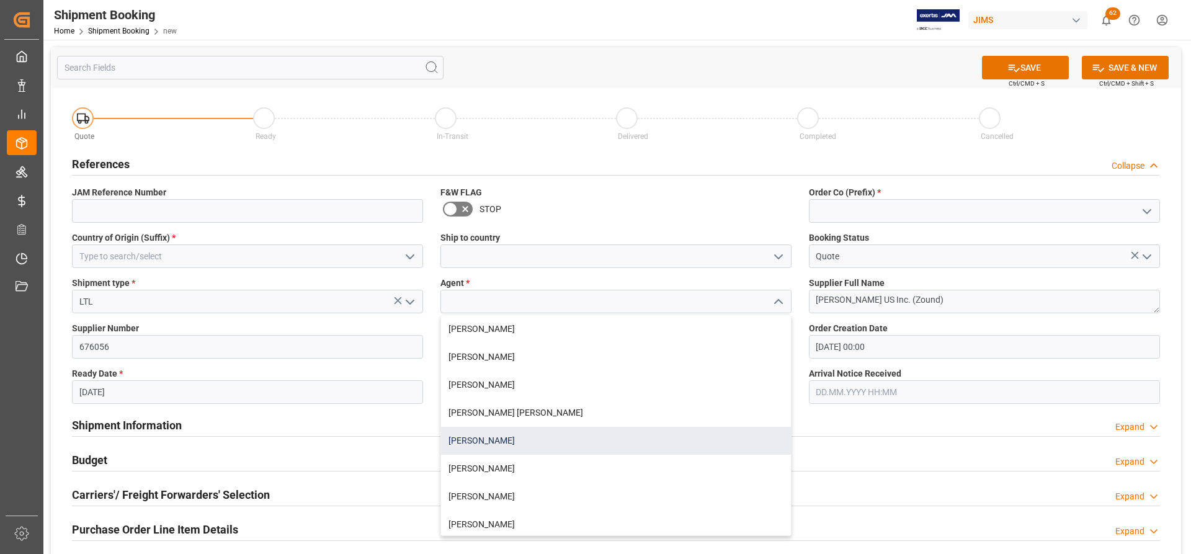
click at [504, 436] on div "[PERSON_NAME]" at bounding box center [616, 441] width 350 height 28
type input "[PERSON_NAME]"
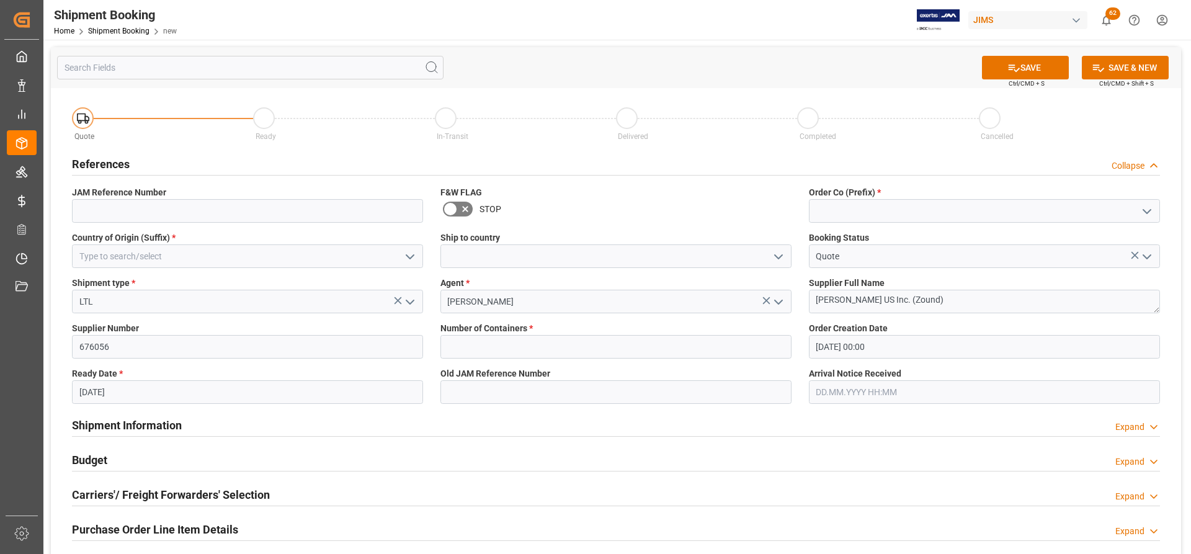
click at [780, 254] on icon "open menu" at bounding box center [778, 256] width 15 height 15
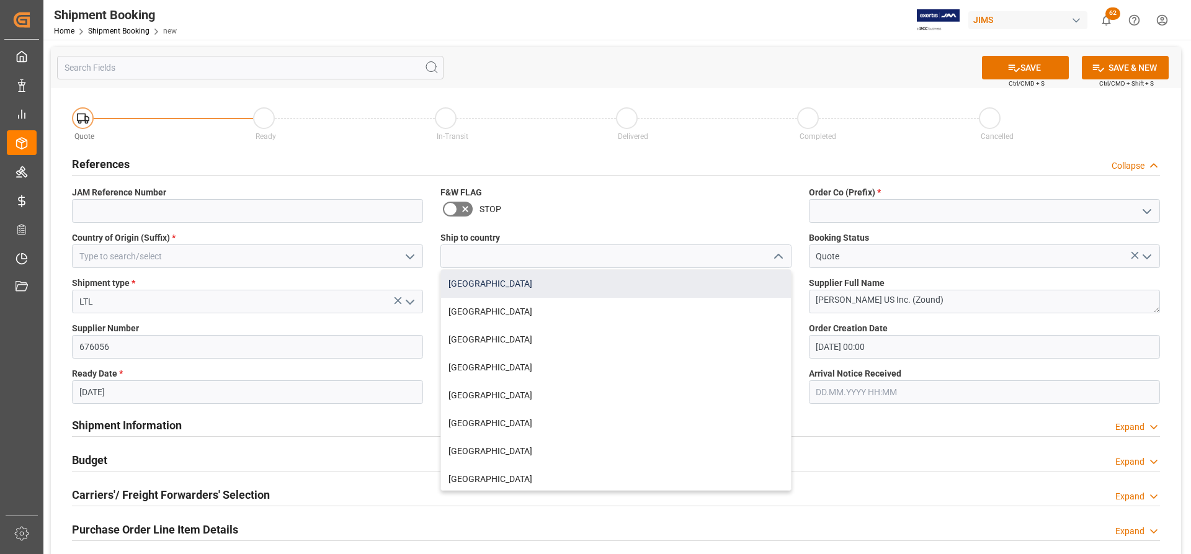
click at [471, 280] on div "[GEOGRAPHIC_DATA]" at bounding box center [616, 284] width 350 height 28
type input "[GEOGRAPHIC_DATA]"
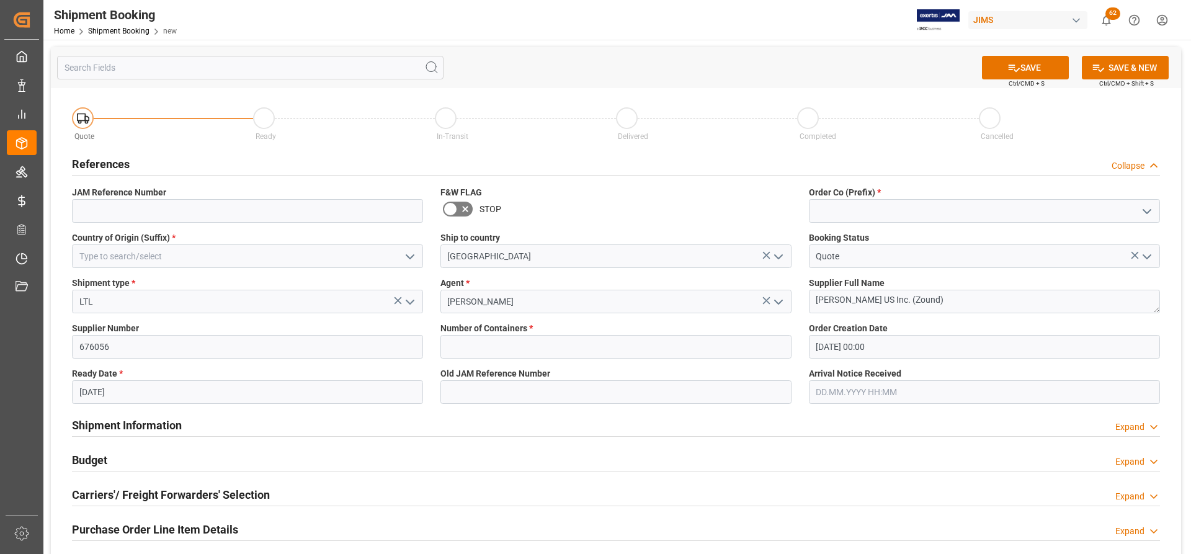
click at [415, 249] on icon "open menu" at bounding box center [410, 256] width 15 height 15
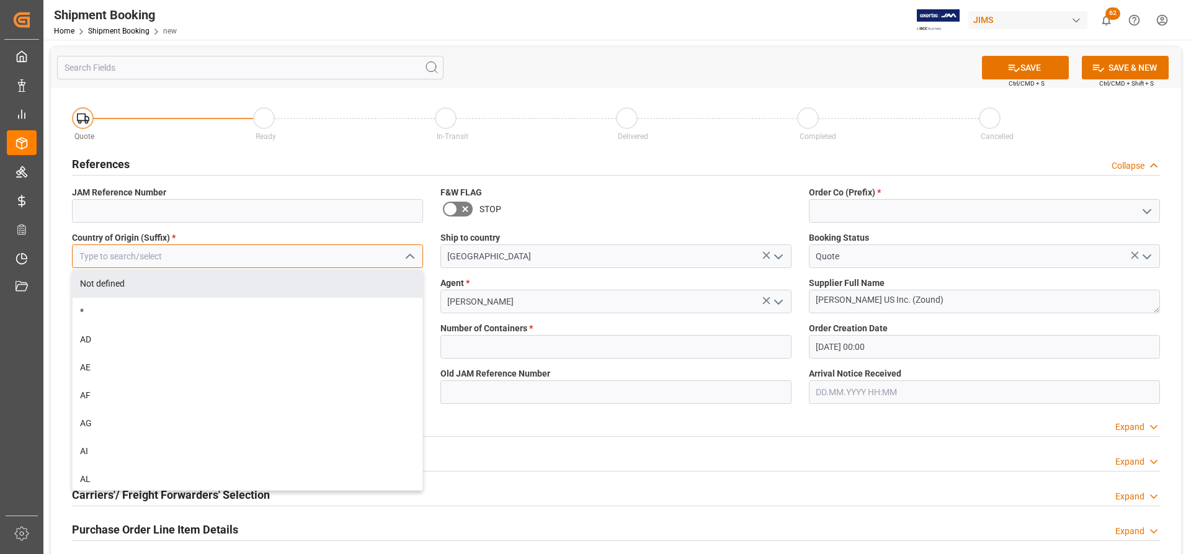
click at [164, 257] on input at bounding box center [247, 256] width 351 height 24
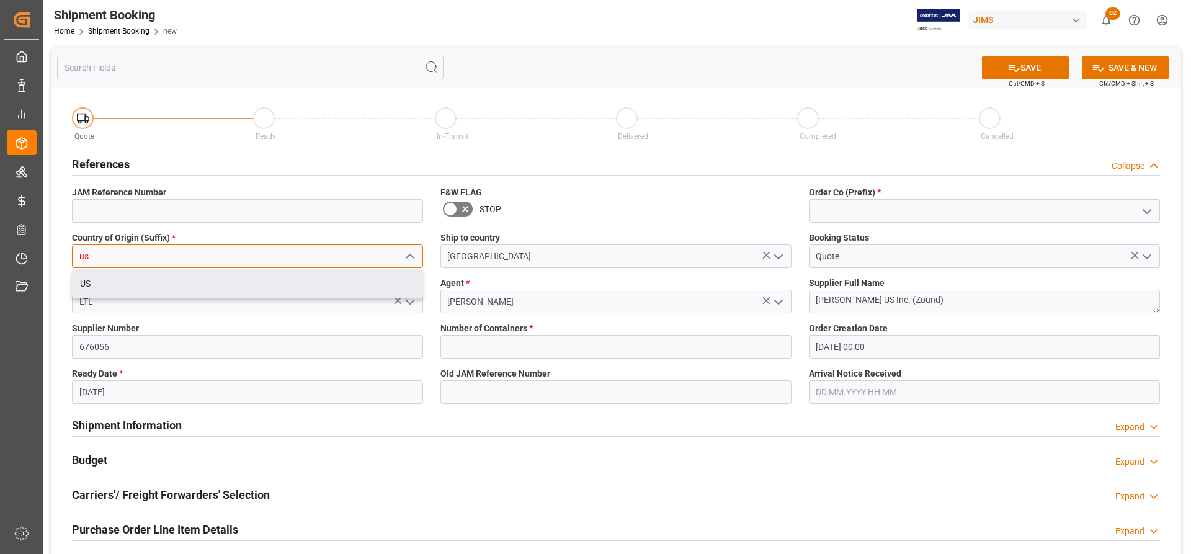
click at [203, 289] on div "US" at bounding box center [248, 284] width 350 height 28
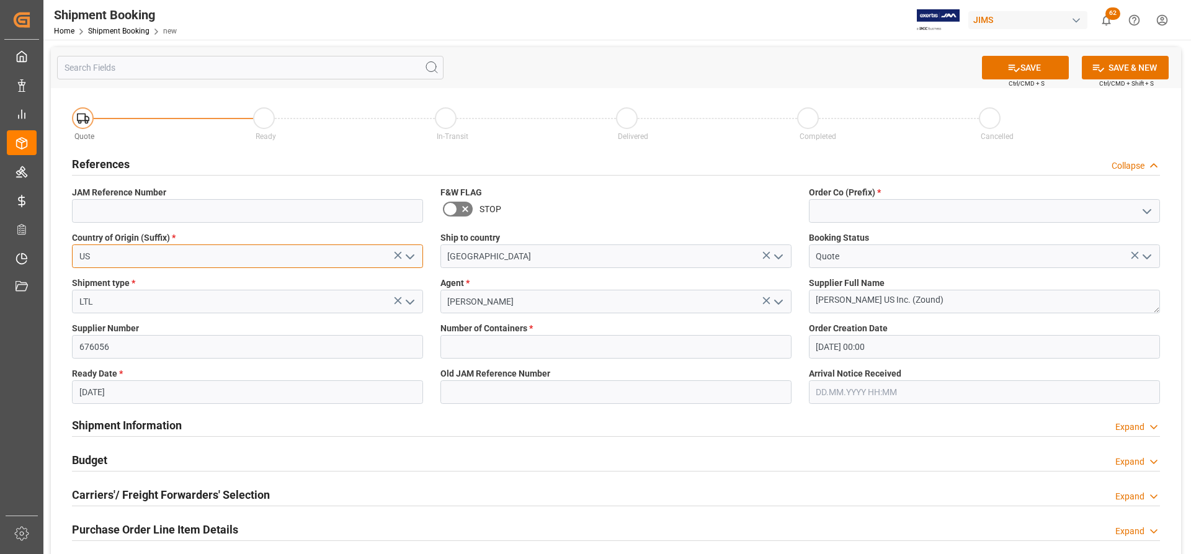
type input "US"
click at [1145, 214] on icon "open menu" at bounding box center [1147, 211] width 15 height 15
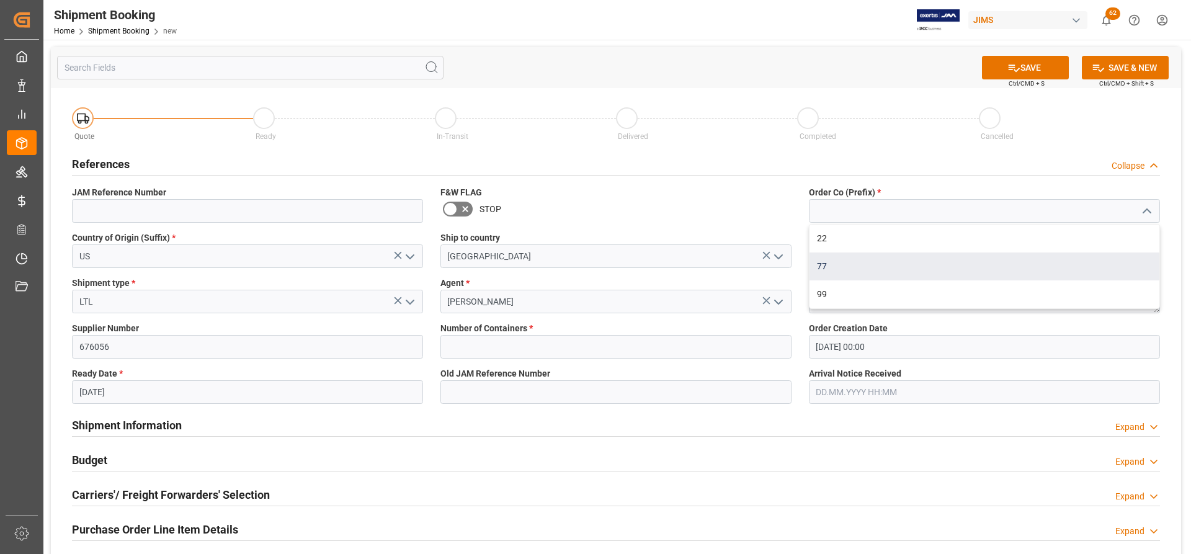
click at [842, 264] on div "77" at bounding box center [985, 266] width 350 height 28
type input "77"
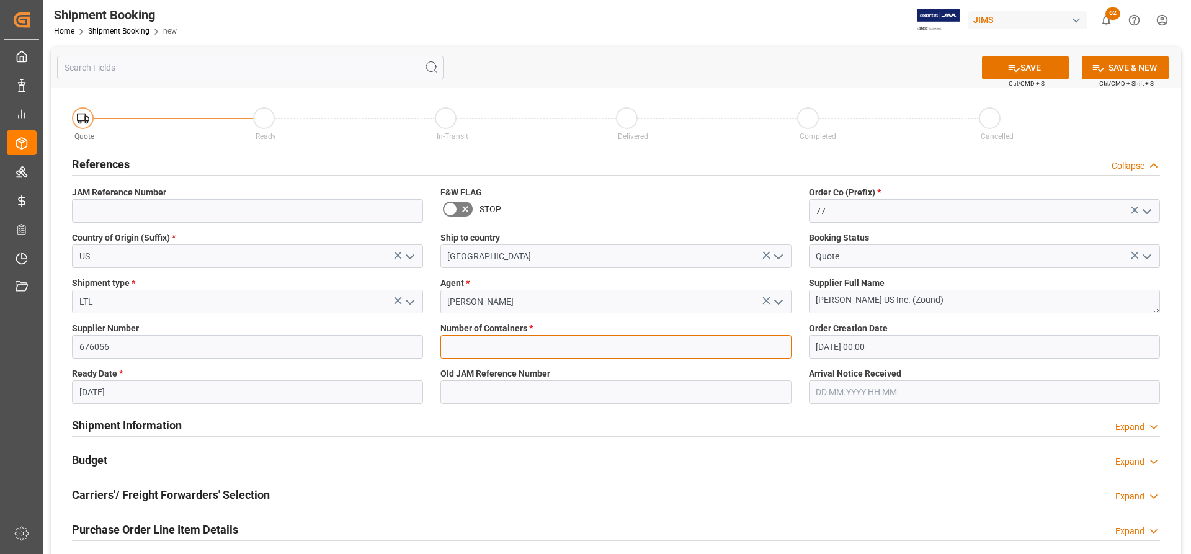
drag, startPoint x: 757, startPoint y: 350, endPoint x: 682, endPoint y: 360, distance: 75.0
click at [757, 350] on input "text" at bounding box center [615, 347] width 351 height 24
type input "0"
click at [1045, 72] on button "SAVE" at bounding box center [1025, 68] width 87 height 24
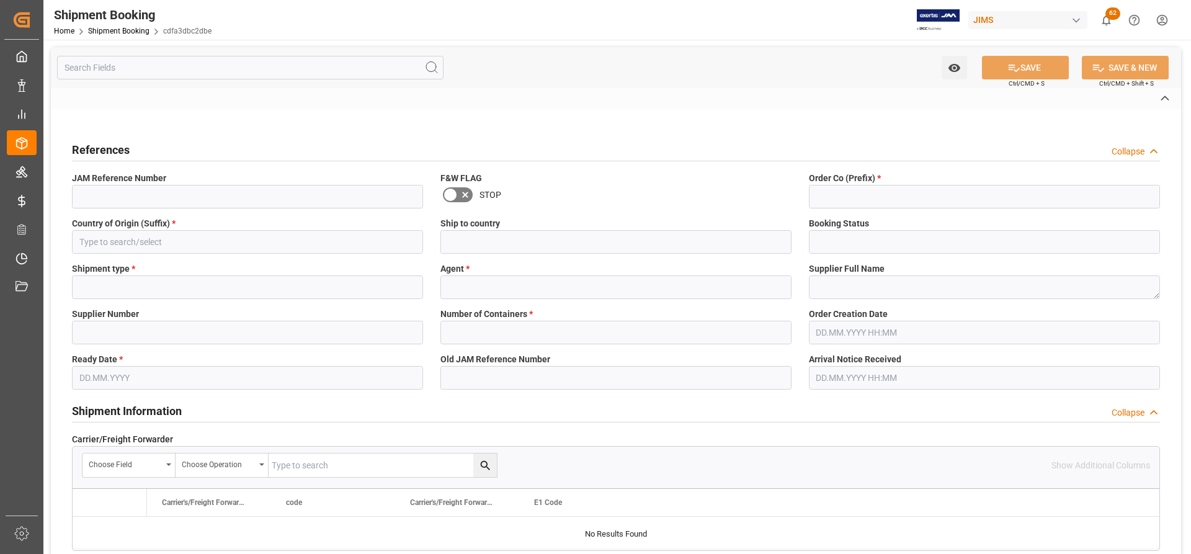
type input "77-11352-US"
type input "77"
type input "US"
type input "[GEOGRAPHIC_DATA]"
type input "Quote"
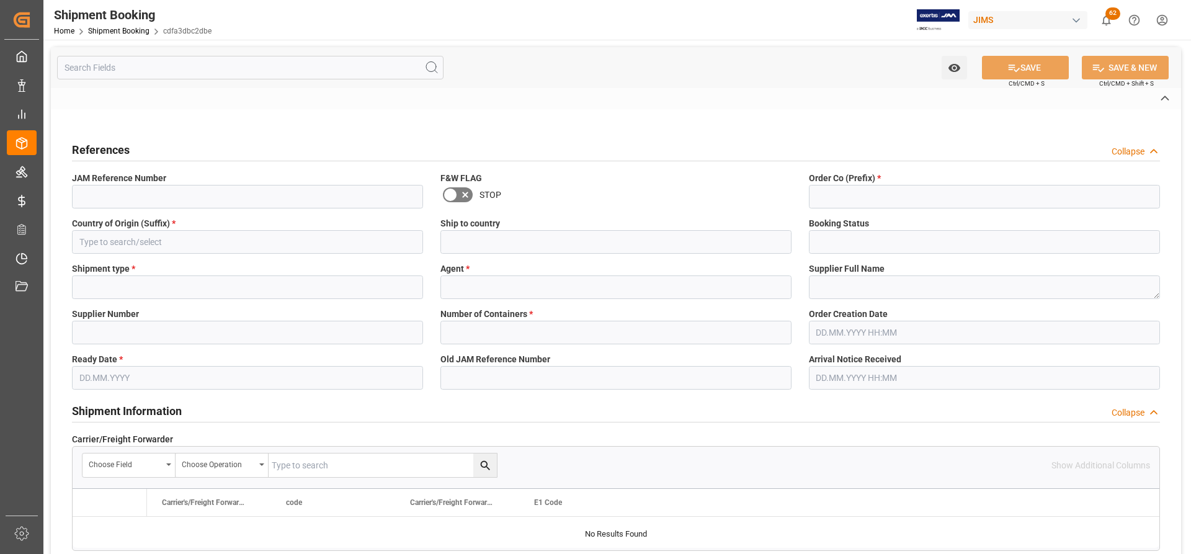
type input "LTL"
type input "[PERSON_NAME]"
type textarea "Marshall US Inc. (Zound)"
type input "676056"
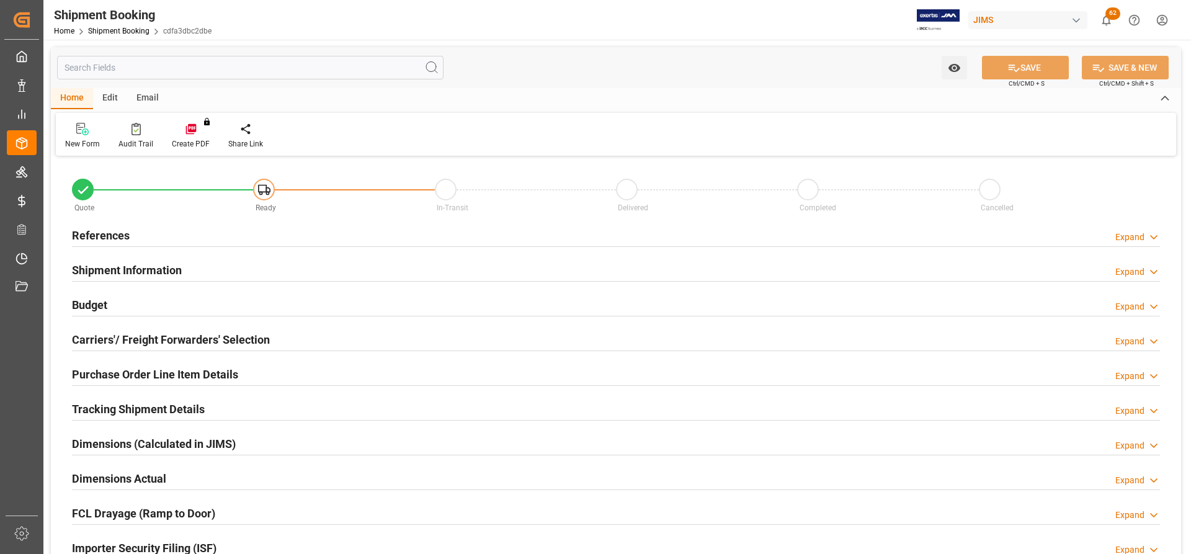
type input "0"
type input "[DATE] 00:00"
type input "03.10.2025"
click at [87, 232] on h2 "References" at bounding box center [101, 235] width 58 height 17
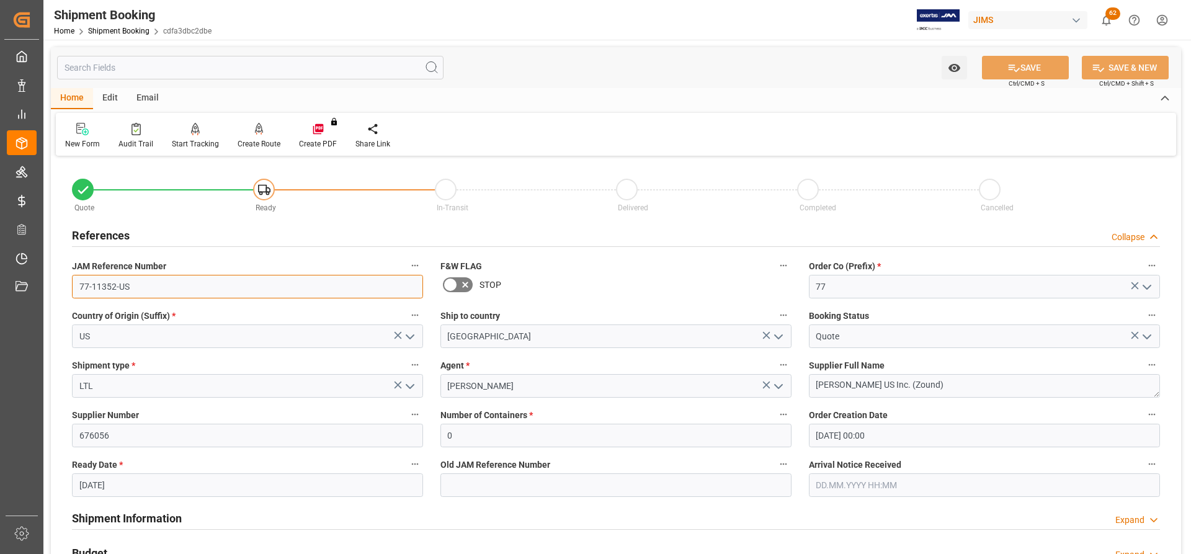
drag, startPoint x: 139, startPoint y: 288, endPoint x: 43, endPoint y: 288, distance: 96.2
click at [43, 288] on div "Created by potrace 1.15, written by Peter Selinger 2001-2017 Created by potrace…" at bounding box center [595, 277] width 1191 height 554
